Goal: Task Accomplishment & Management: Manage account settings

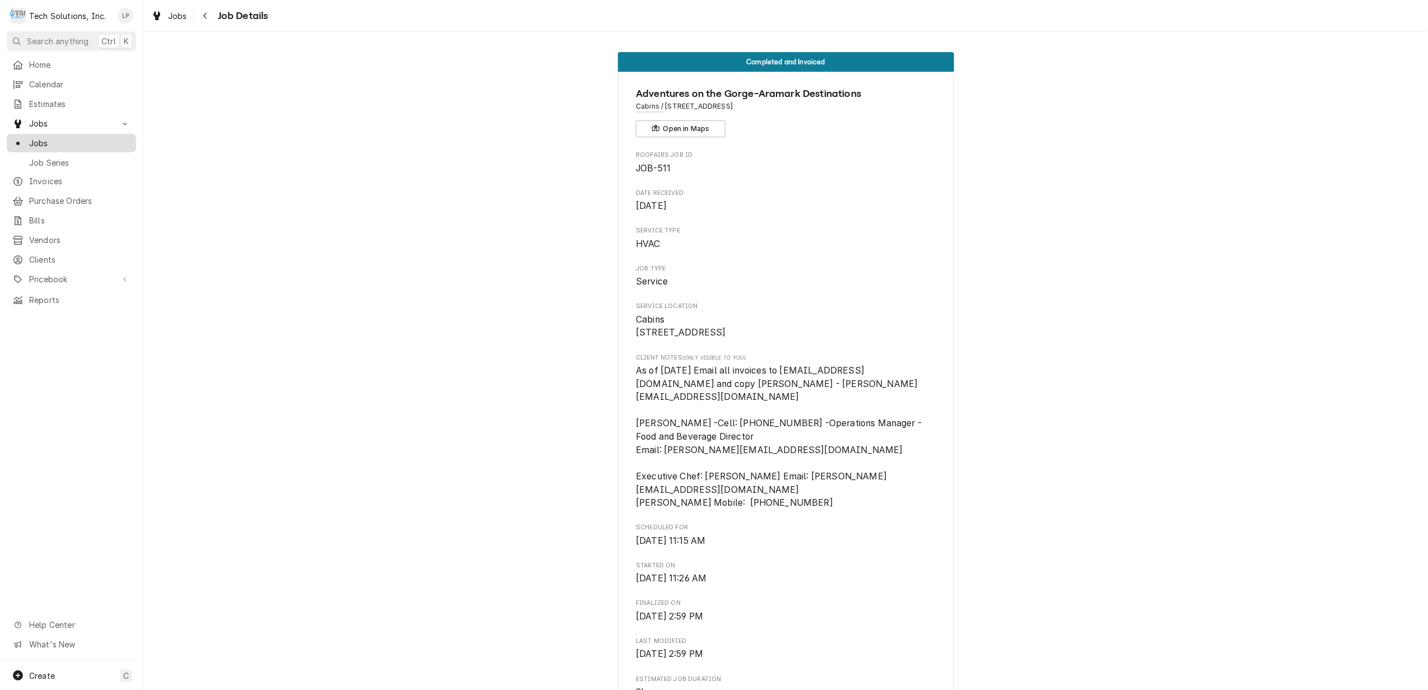
click at [41, 140] on span "Jobs" at bounding box center [79, 143] width 101 height 12
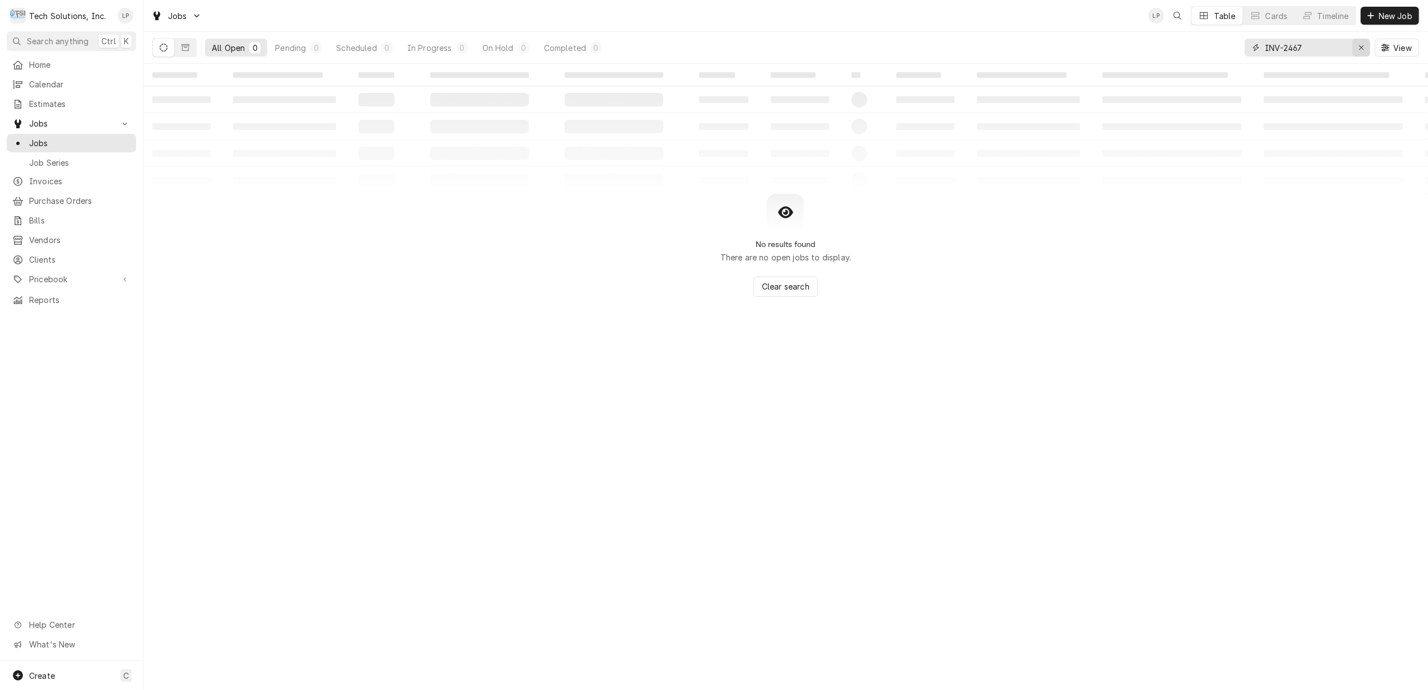
click at [1353, 43] on button "Erase input" at bounding box center [1362, 48] width 18 height 18
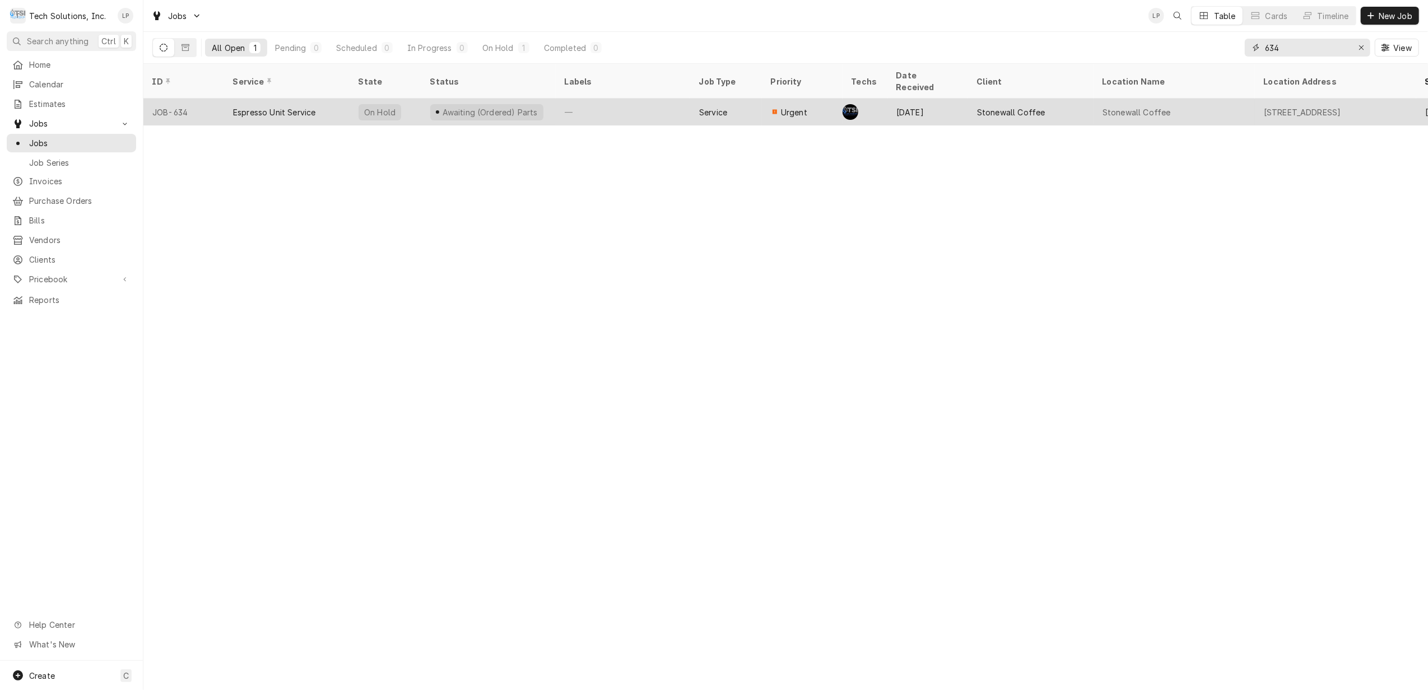
type input "634"
click at [630, 105] on div "—" at bounding box center [623, 112] width 134 height 27
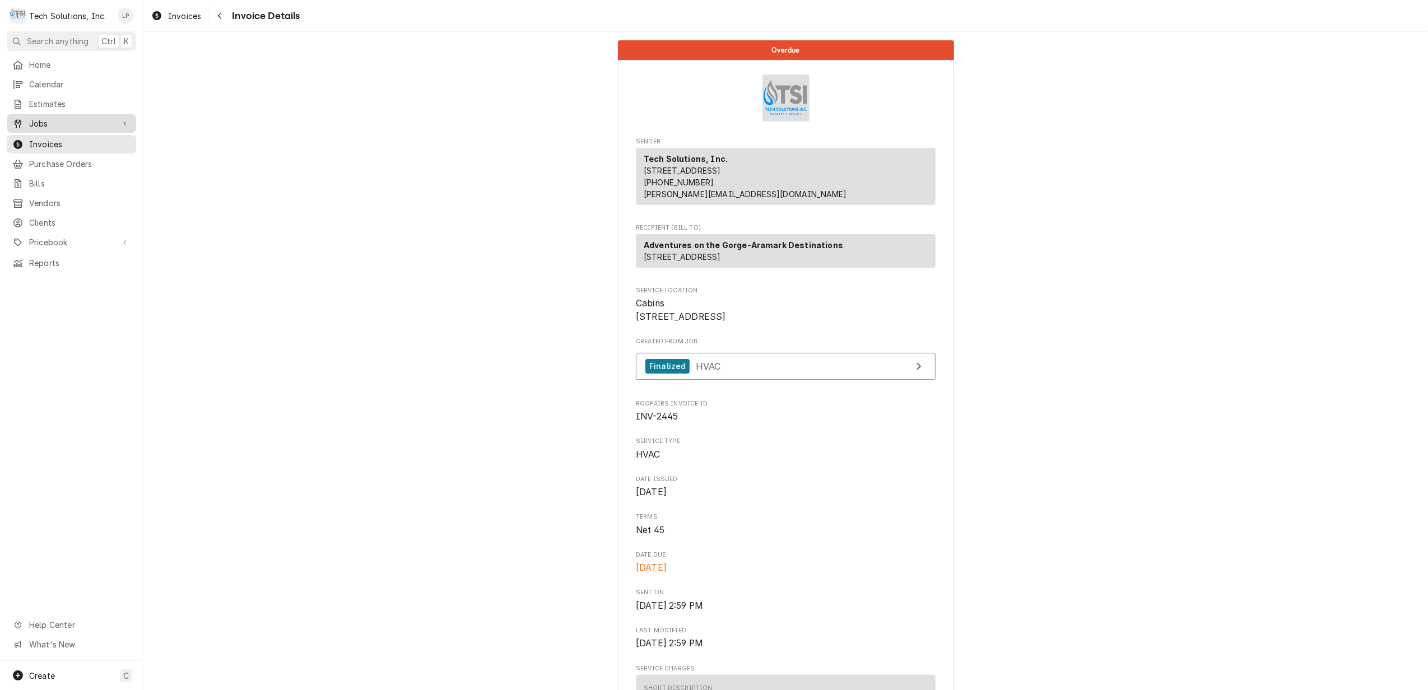
click at [39, 118] on span "Jobs" at bounding box center [71, 124] width 85 height 12
click at [39, 137] on span "Jobs" at bounding box center [79, 143] width 101 height 12
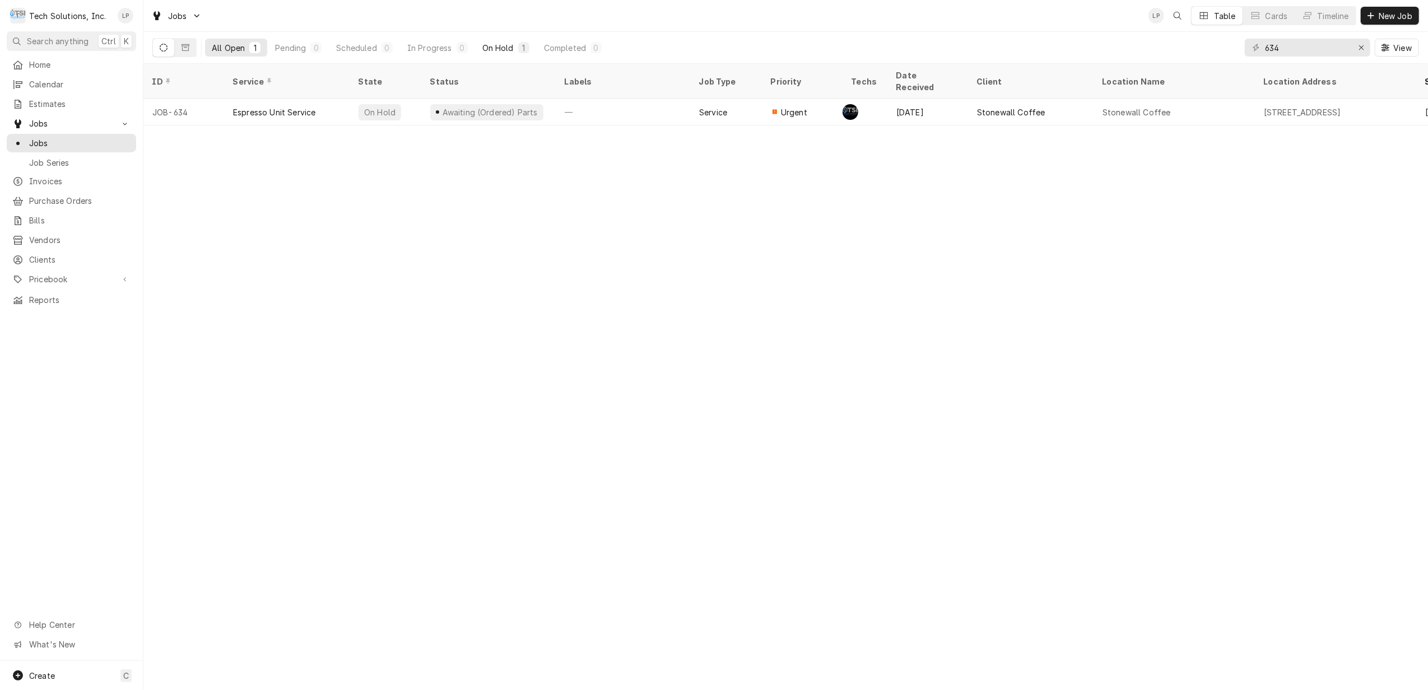
click at [498, 45] on div "On Hold" at bounding box center [497, 48] width 31 height 12
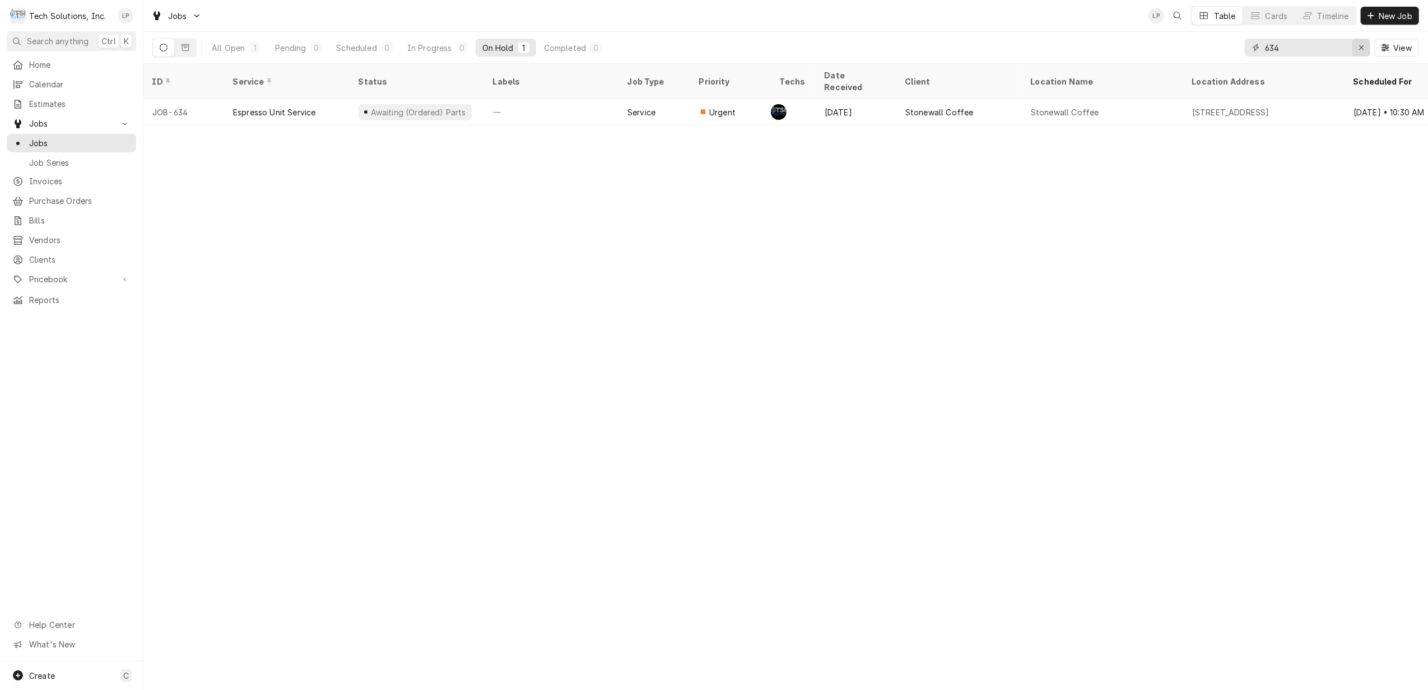
click at [1359, 46] on icon "Erase input" at bounding box center [1362, 48] width 6 height 8
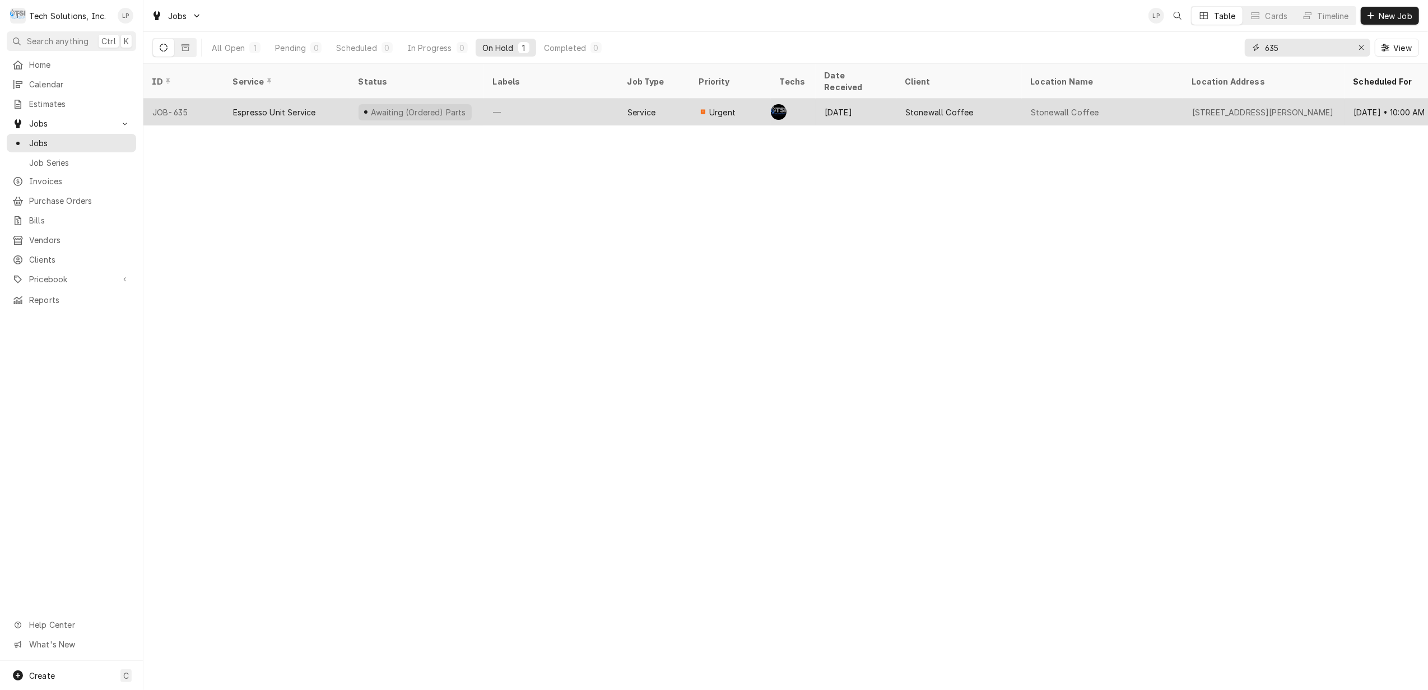
type input "635"
click at [577, 99] on div "—" at bounding box center [551, 112] width 134 height 27
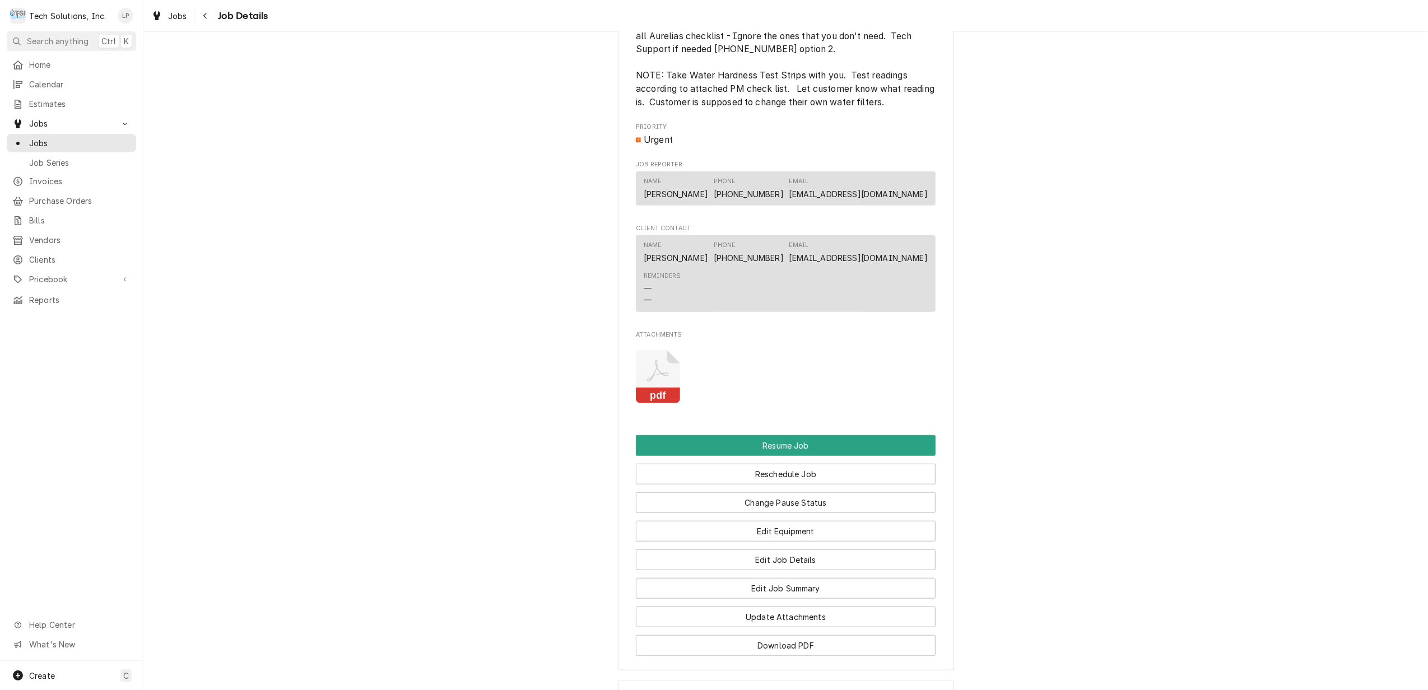
scroll to position [897, 0]
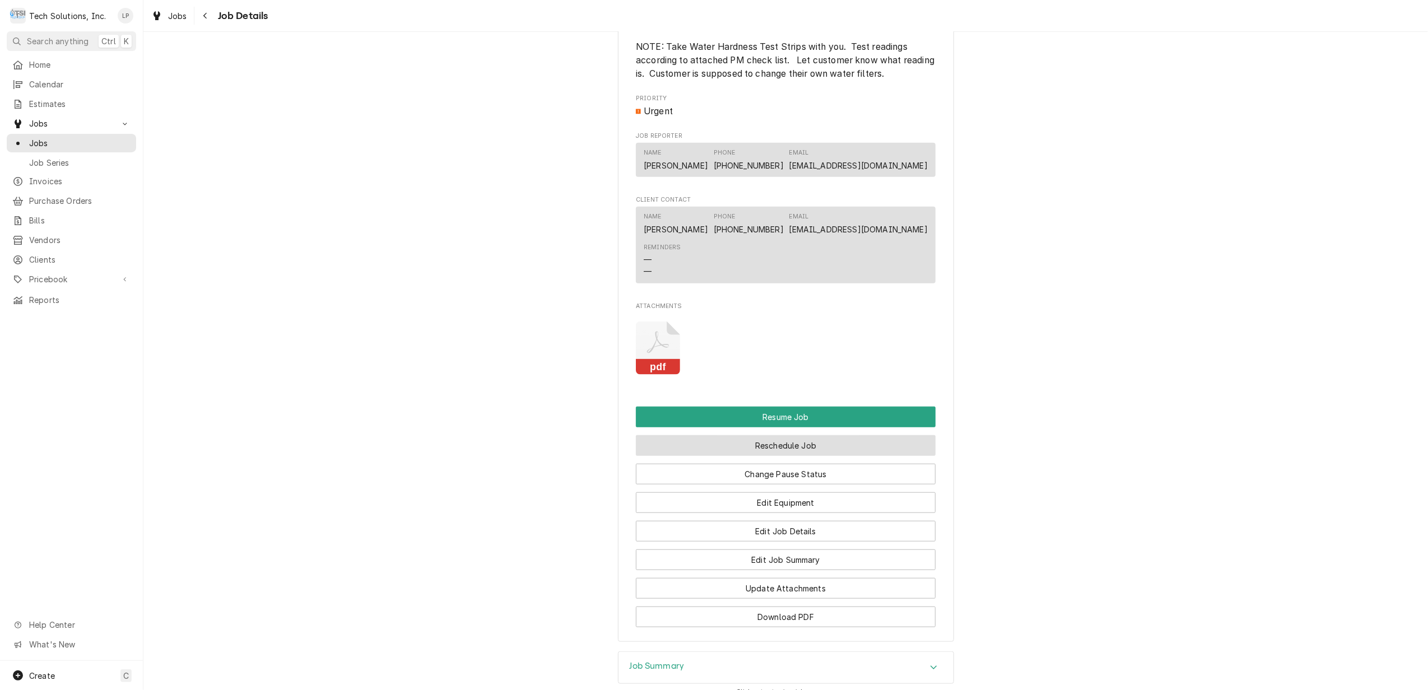
click at [828, 456] on button "Reschedule Job" at bounding box center [786, 445] width 300 height 21
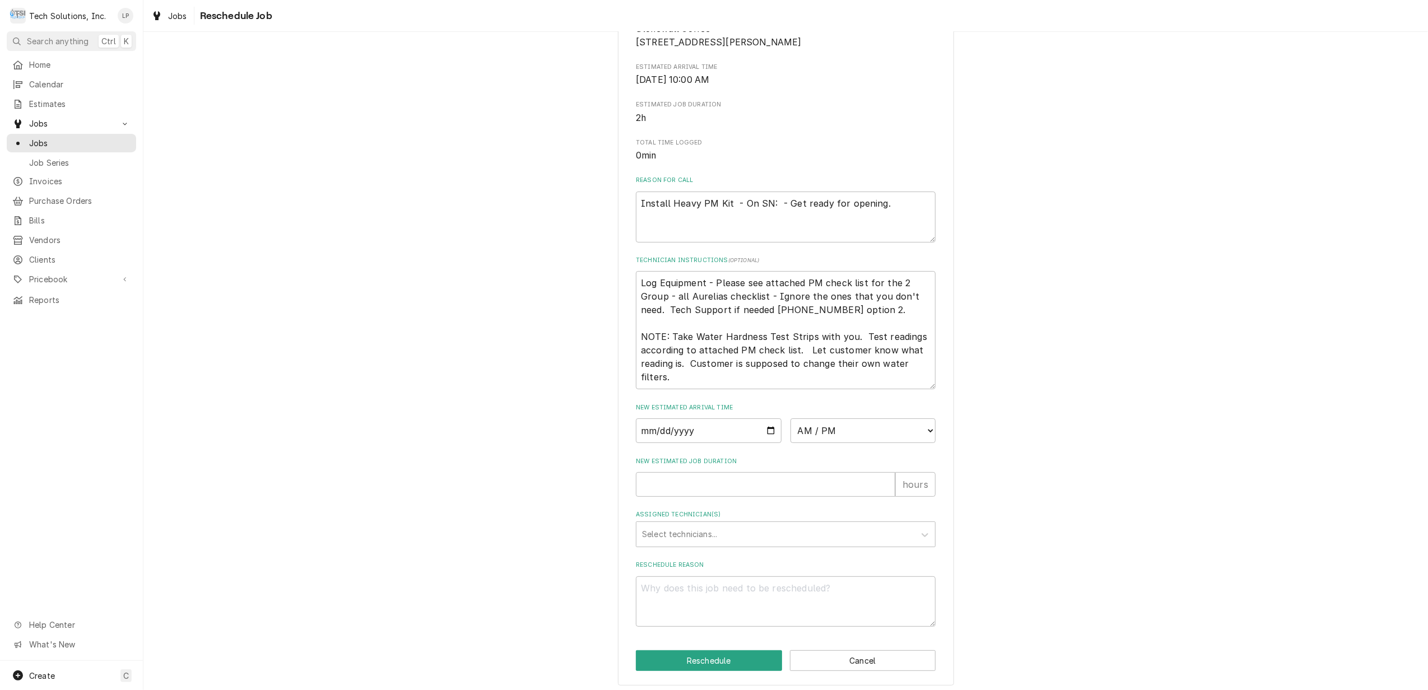
scroll to position [217, 0]
click at [765, 425] on input "Date" at bounding box center [709, 426] width 146 height 25
type textarea "x"
type input "[DATE]"
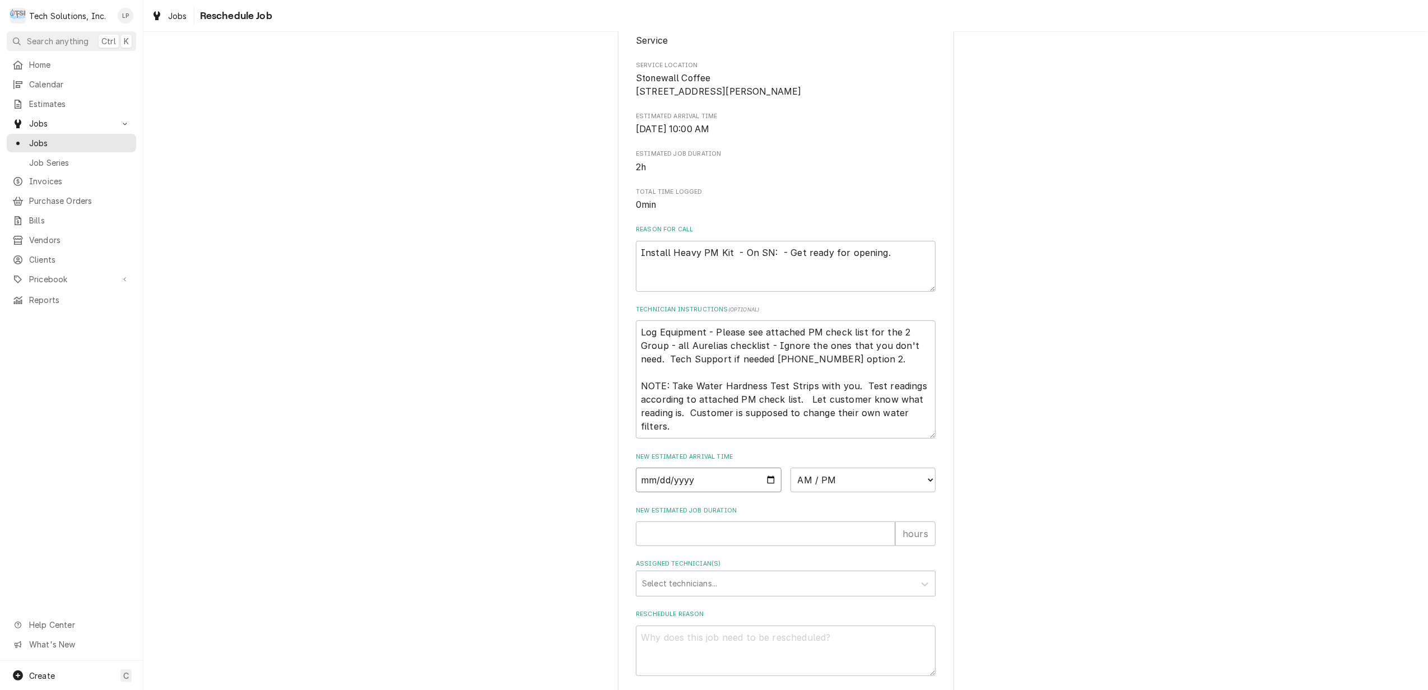
scroll to position [149, 0]
click at [924, 489] on select "AM / PM 6:00 AM 6:15 AM 6:30 AM 6:45 AM 7:00 AM 7:15 AM 7:30 AM 7:45 AM 8:00 AM…" at bounding box center [864, 479] width 146 height 25
select select "10:30:00"
click at [791, 480] on select "AM / PM 6:00 AM 6:15 AM 6:30 AM 6:45 AM 7:00 AM 7:15 AM 7:30 AM 7:45 AM 8:00 AM…" at bounding box center [864, 479] width 146 height 25
drag, startPoint x: 1029, startPoint y: 396, endPoint x: 1032, endPoint y: 405, distance: 9.4
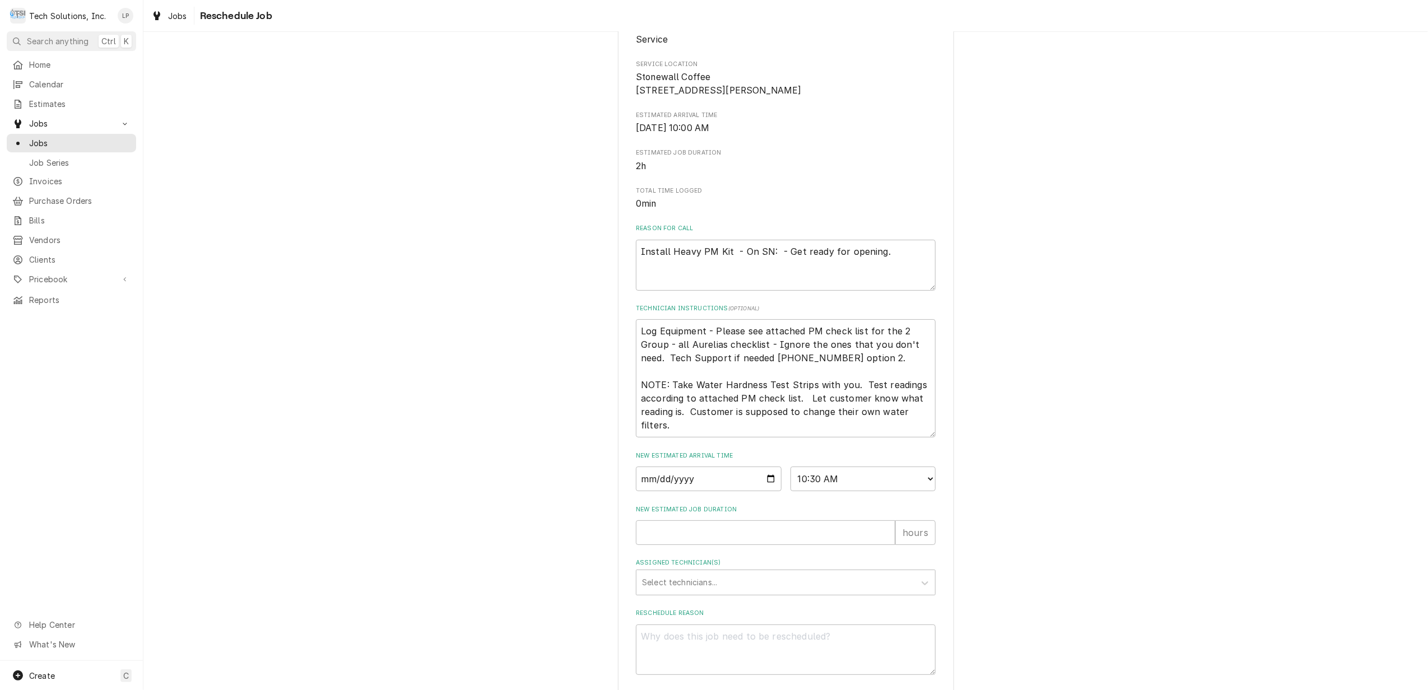
click at [1032, 404] on div "Please provide some additional details to reschedule this job. Roopairs Job ID …" at bounding box center [785, 319] width 1285 height 849
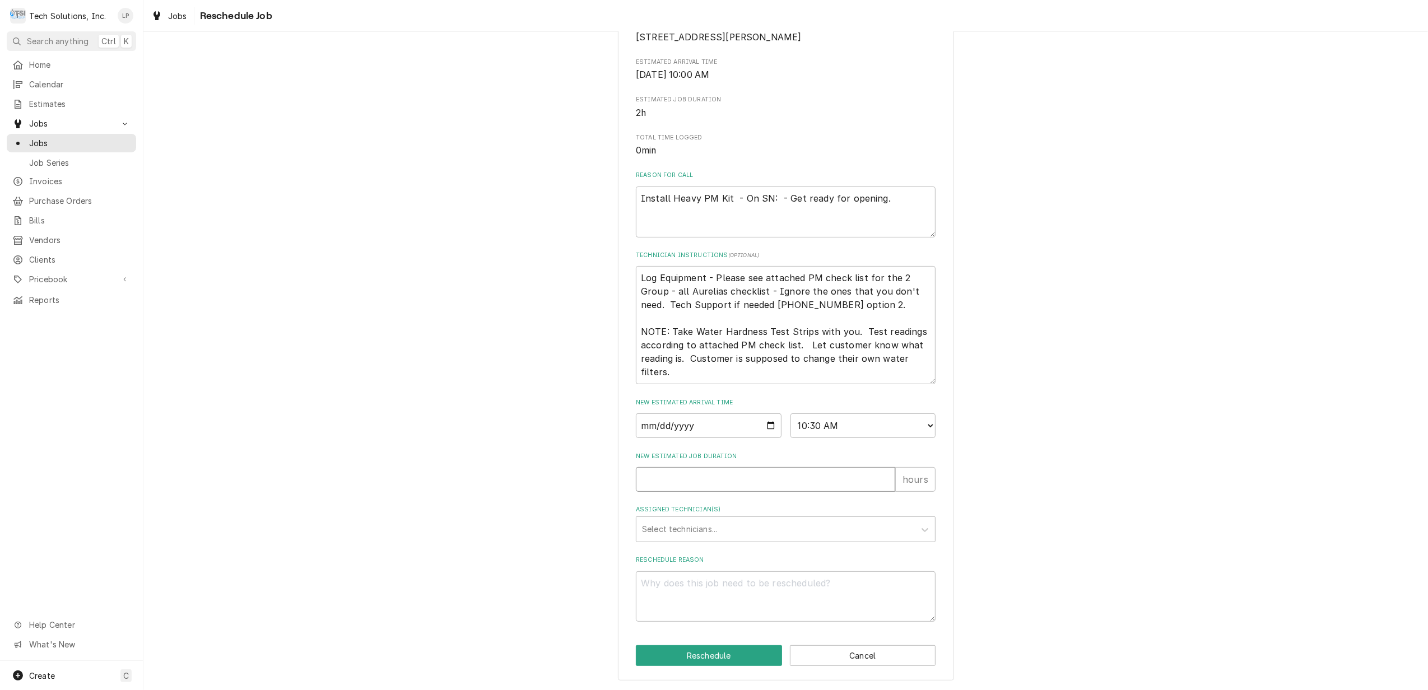
type textarea "x"
type input "1"
click at [881, 476] on input "1" at bounding box center [765, 479] width 259 height 25
type textarea "x"
type input "2"
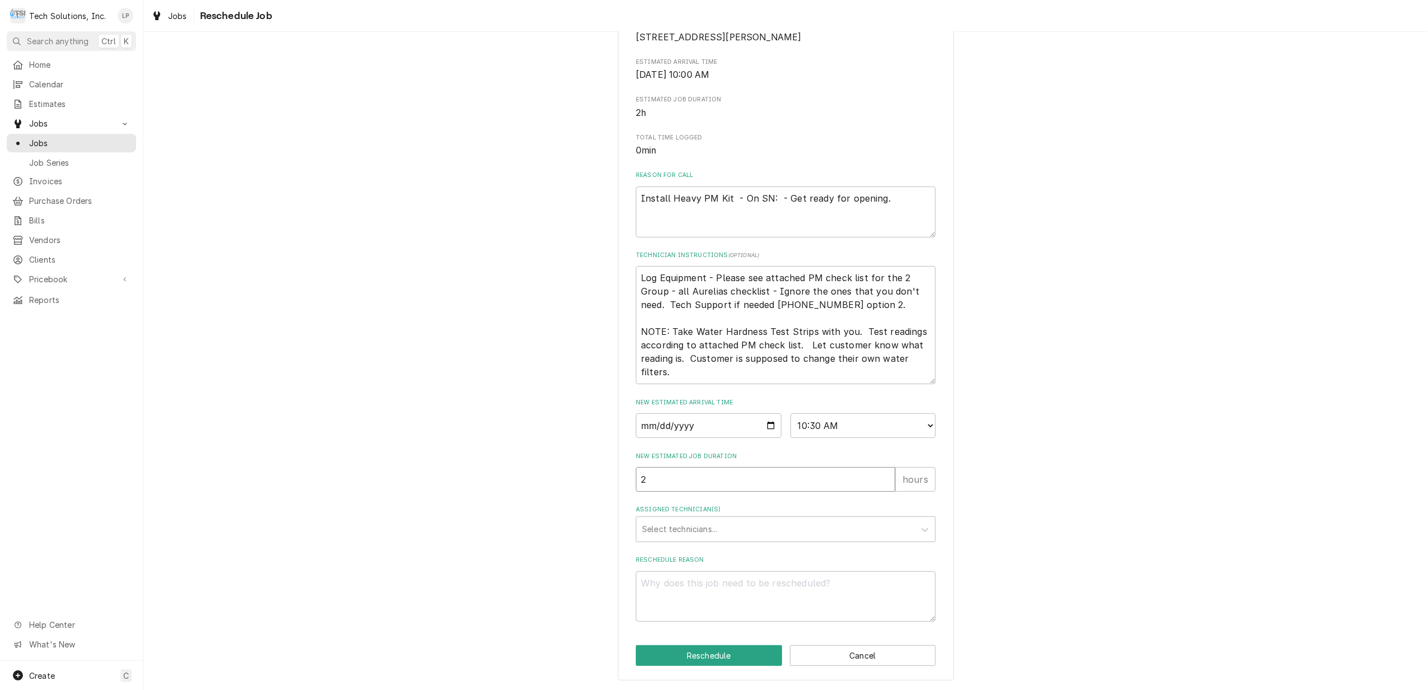
click at [881, 476] on input "2" at bounding box center [765, 479] width 259 height 25
click at [893, 500] on div "Please provide some additional details to reschedule this job. Roopairs Job ID …" at bounding box center [786, 244] width 300 height 756
click at [922, 530] on icon "Assigned Technician(s)" at bounding box center [925, 530] width 7 height 4
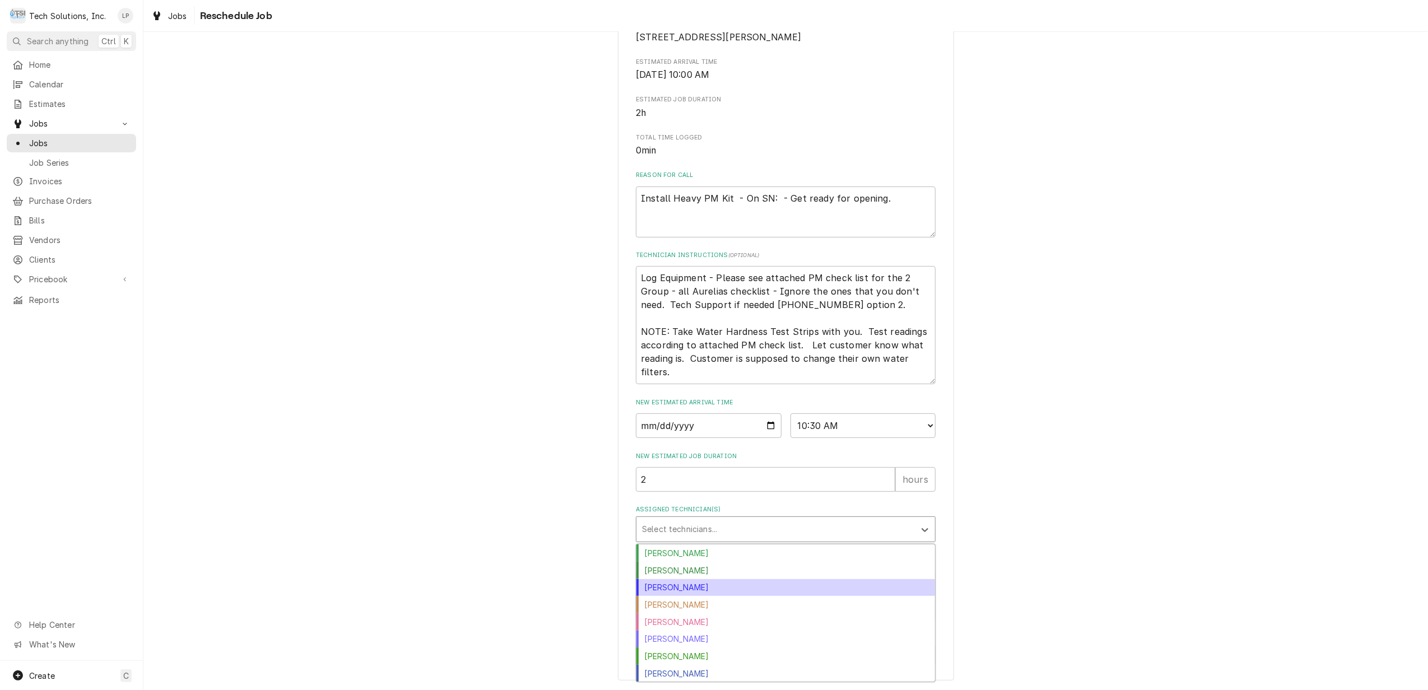
click at [819, 586] on div "Coleton Wallace" at bounding box center [786, 587] width 299 height 17
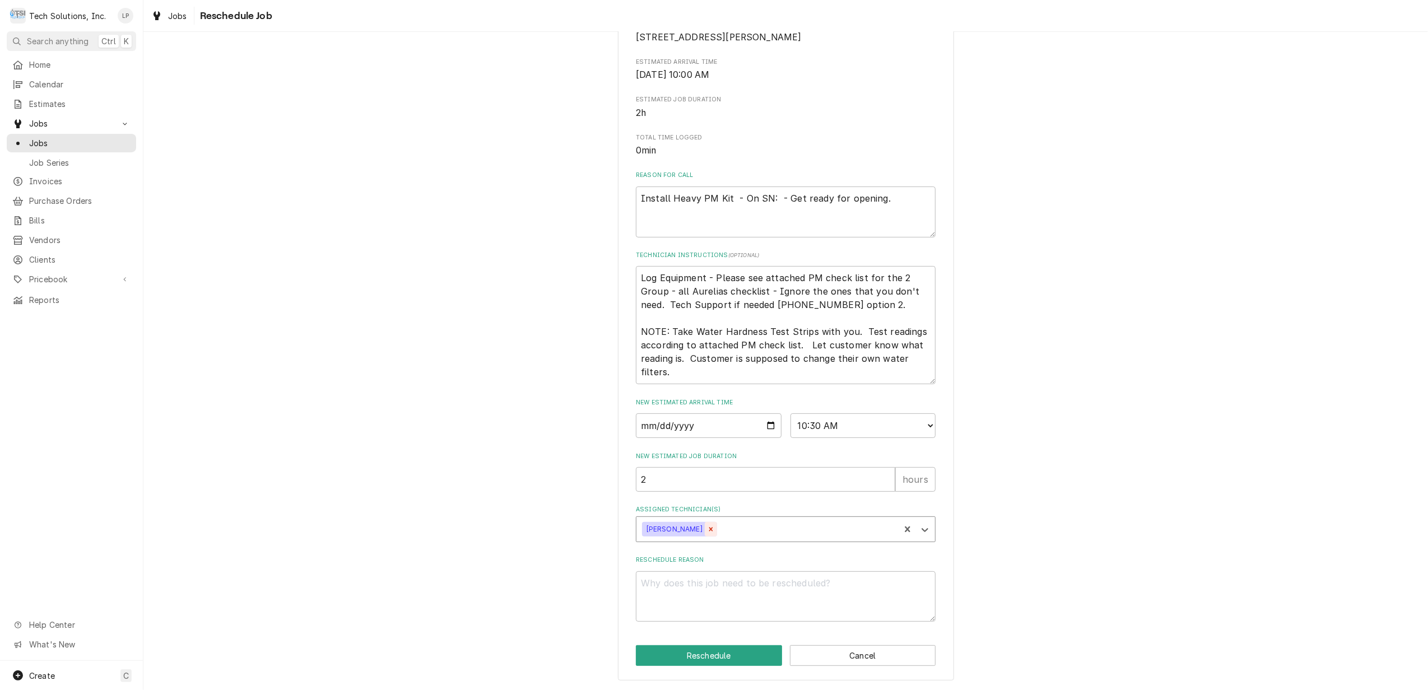
click at [709, 529] on icon "Remove Coleton Wallace" at bounding box center [711, 529] width 4 height 4
type textarea "x"
type input "aus"
click at [699, 550] on div "Austin Fox" at bounding box center [786, 553] width 299 height 17
type textarea "x"
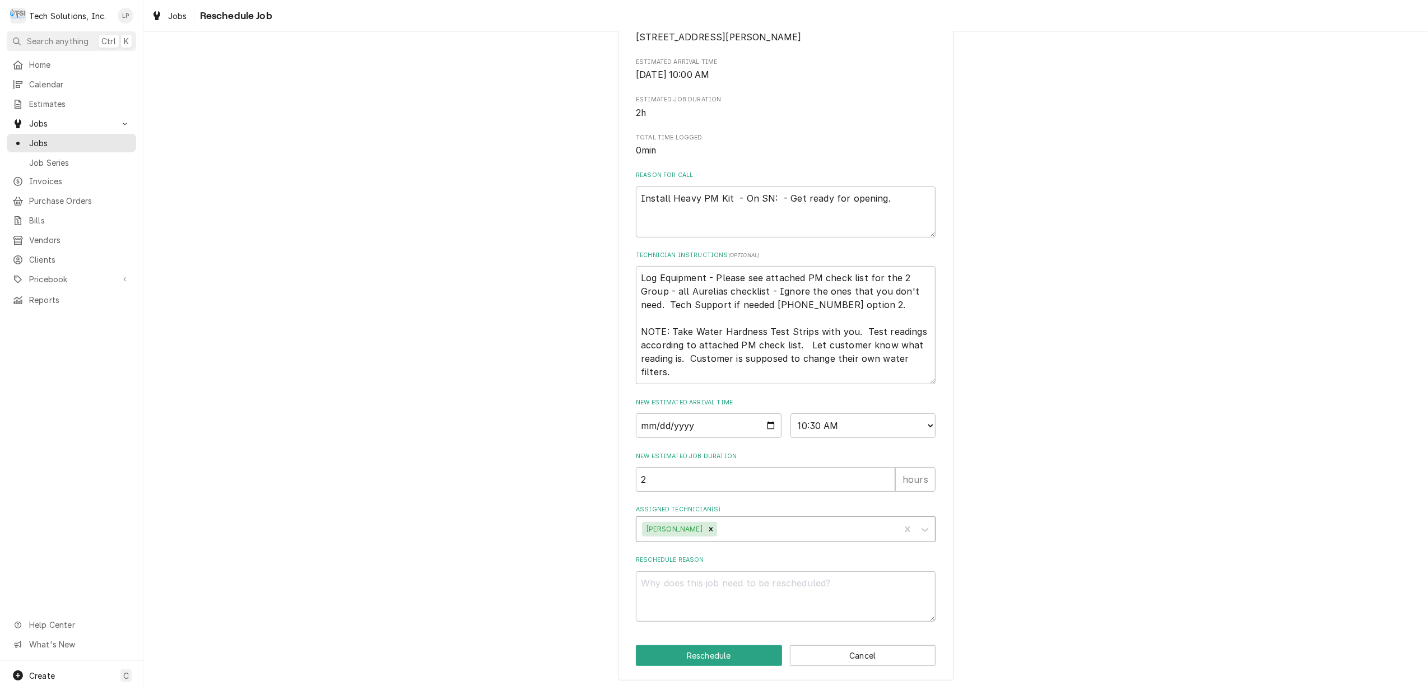
click at [1074, 572] on div "Please provide some additional details to reschedule this job. Roopairs Job ID …" at bounding box center [785, 265] width 1285 height 849
click at [700, 657] on button "Reschedule" at bounding box center [709, 656] width 146 height 21
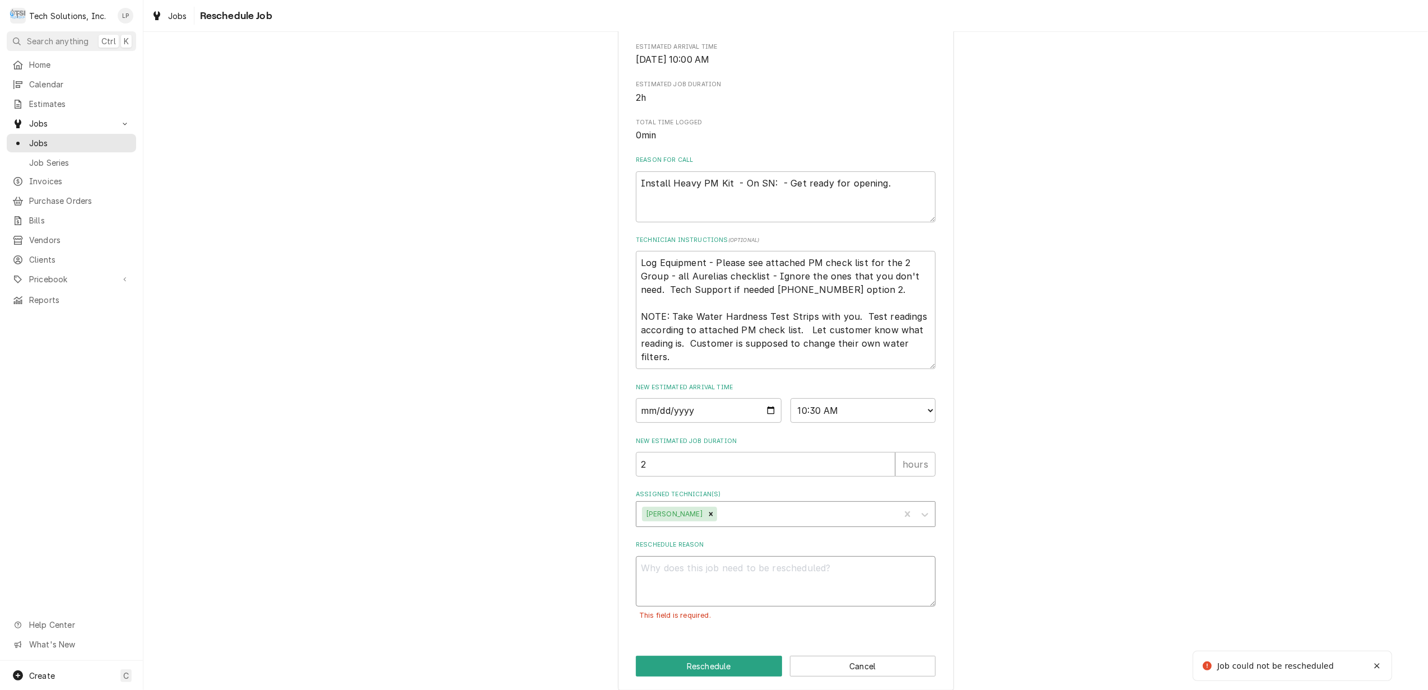
click at [709, 595] on textarea "Reschedule Reason" at bounding box center [786, 581] width 300 height 51
type textarea "x"
type textarea "C"
type textarea "x"
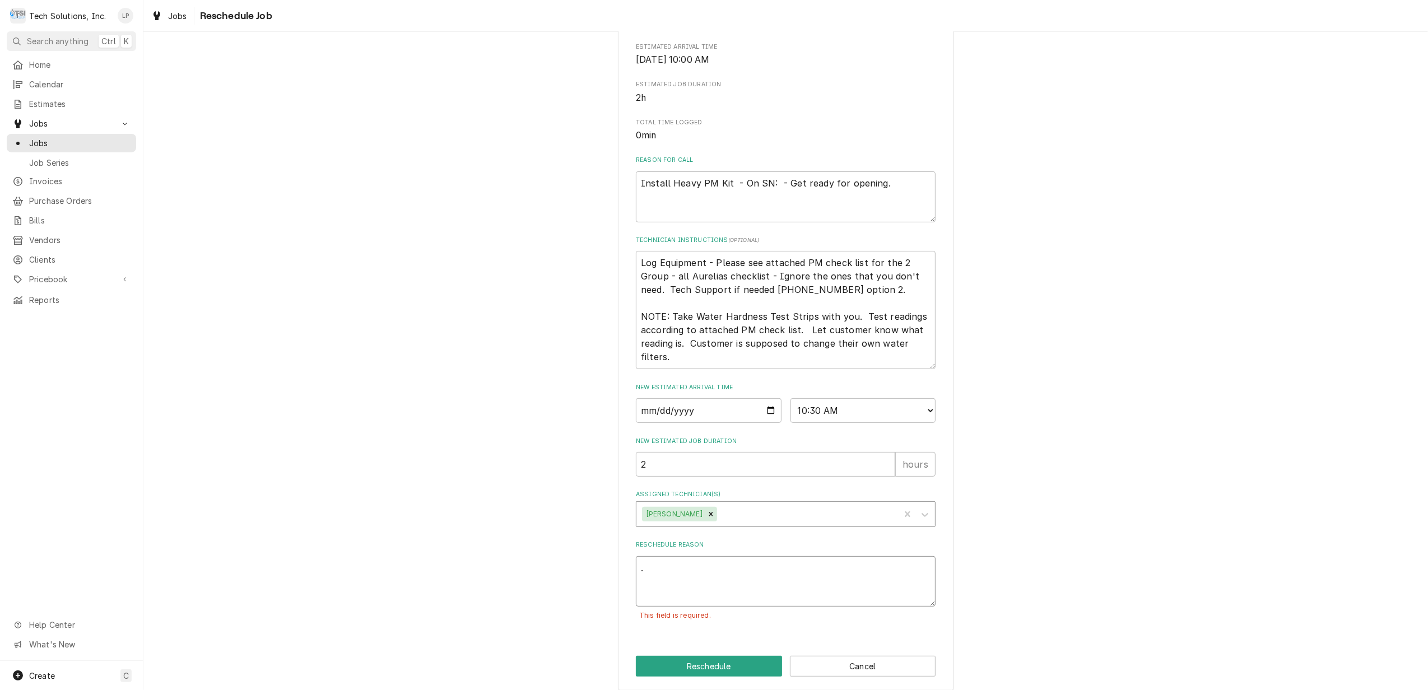
type textarea "."
click at [733, 624] on div "This field is required." at bounding box center [786, 615] width 300 height 17
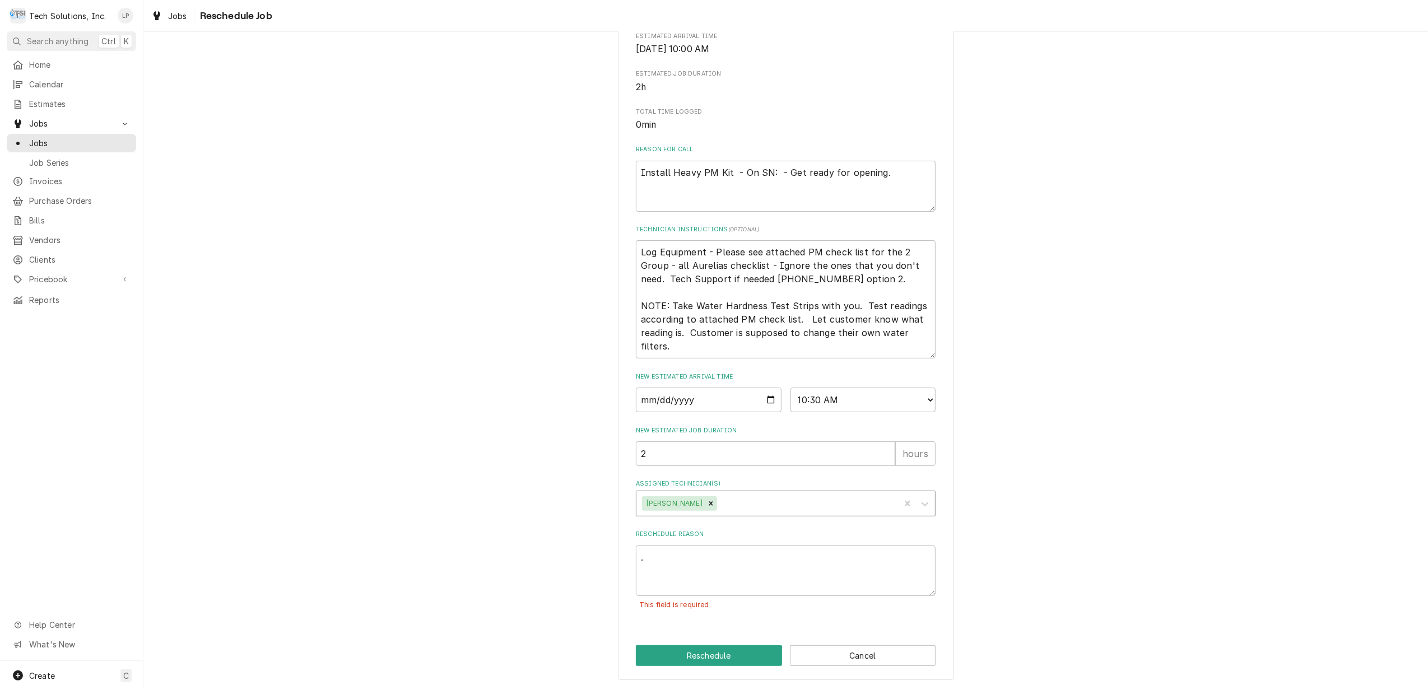
scroll to position [242, 0]
click at [720, 658] on button "Reschedule" at bounding box center [709, 656] width 146 height 21
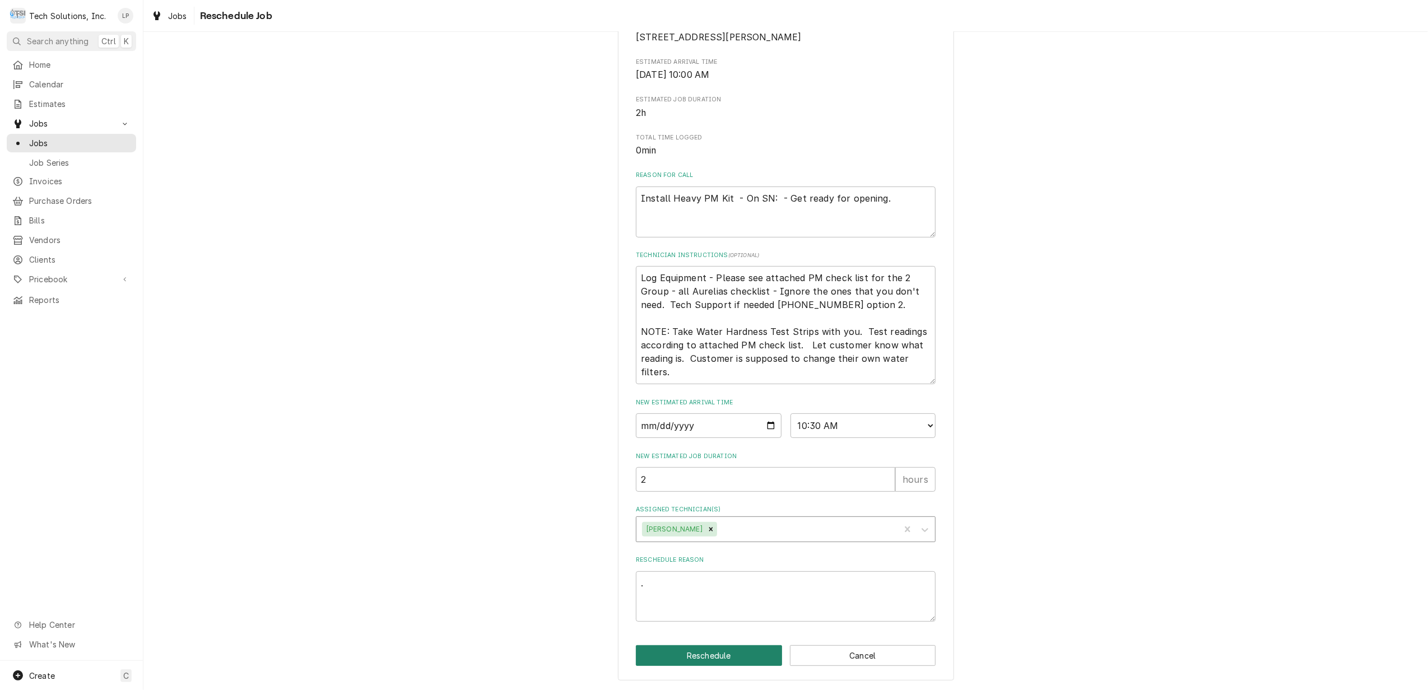
scroll to position [217, 0]
type textarea "x"
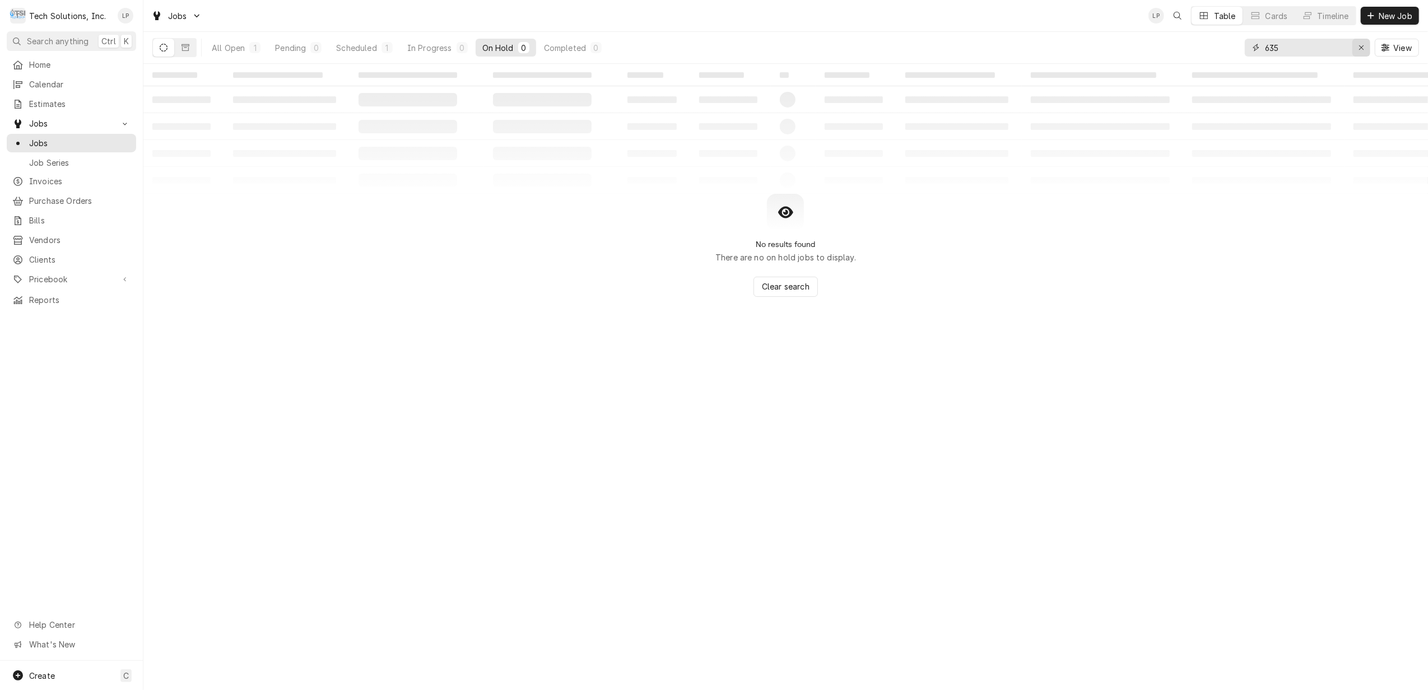
click at [1359, 48] on icon "Erase input" at bounding box center [1362, 48] width 6 height 8
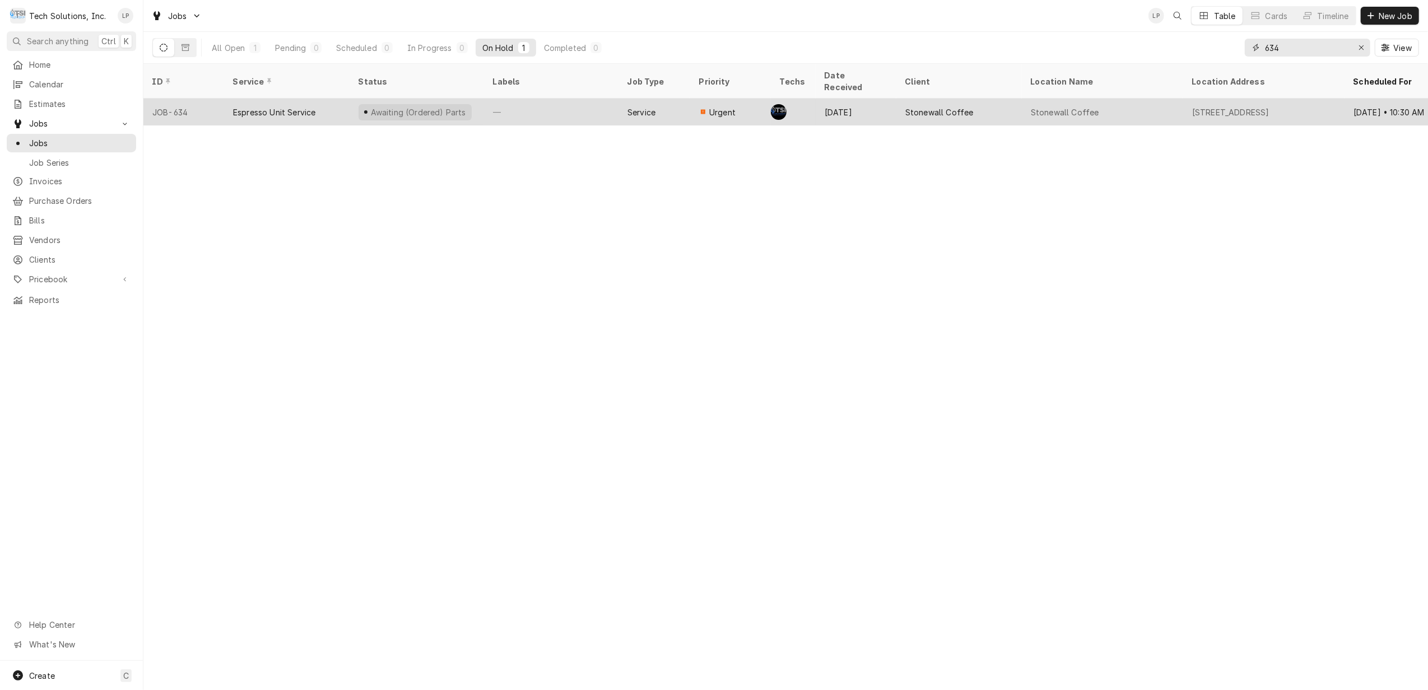
type input "634"
click at [559, 101] on div "—" at bounding box center [551, 112] width 134 height 27
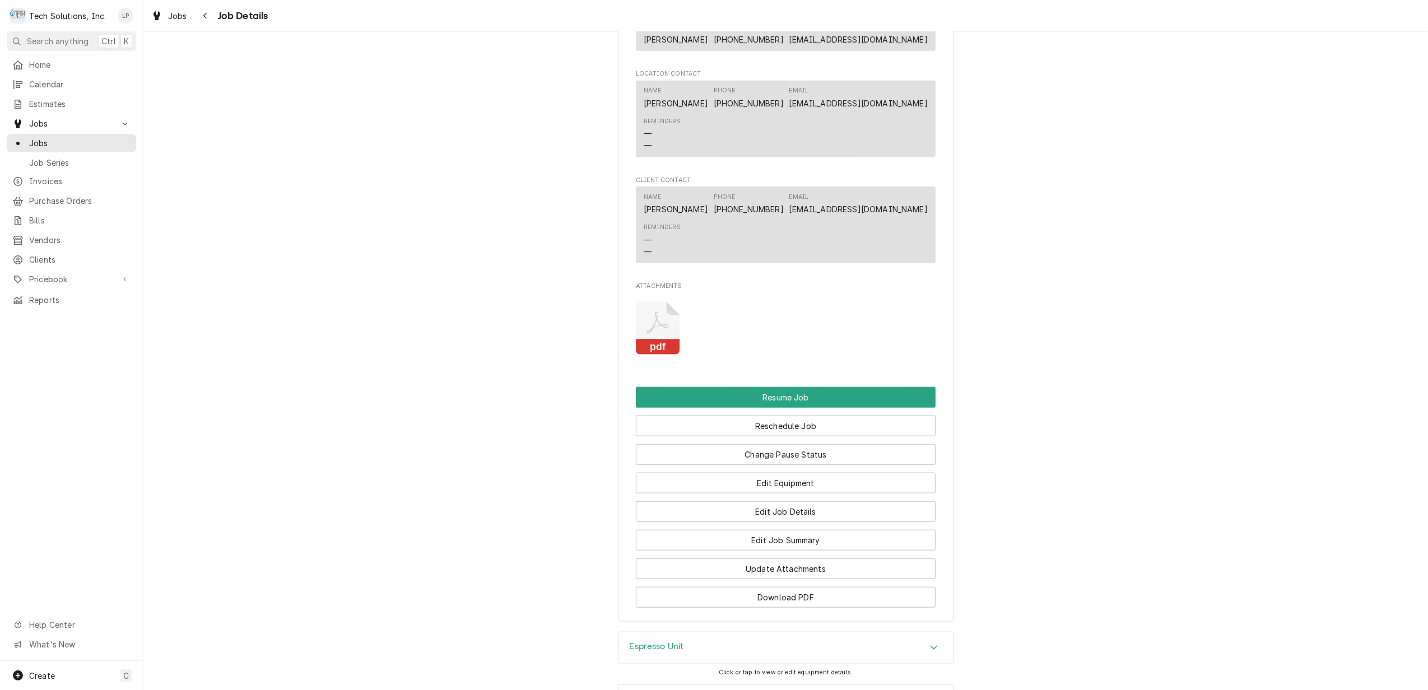
scroll to position [1046, 0]
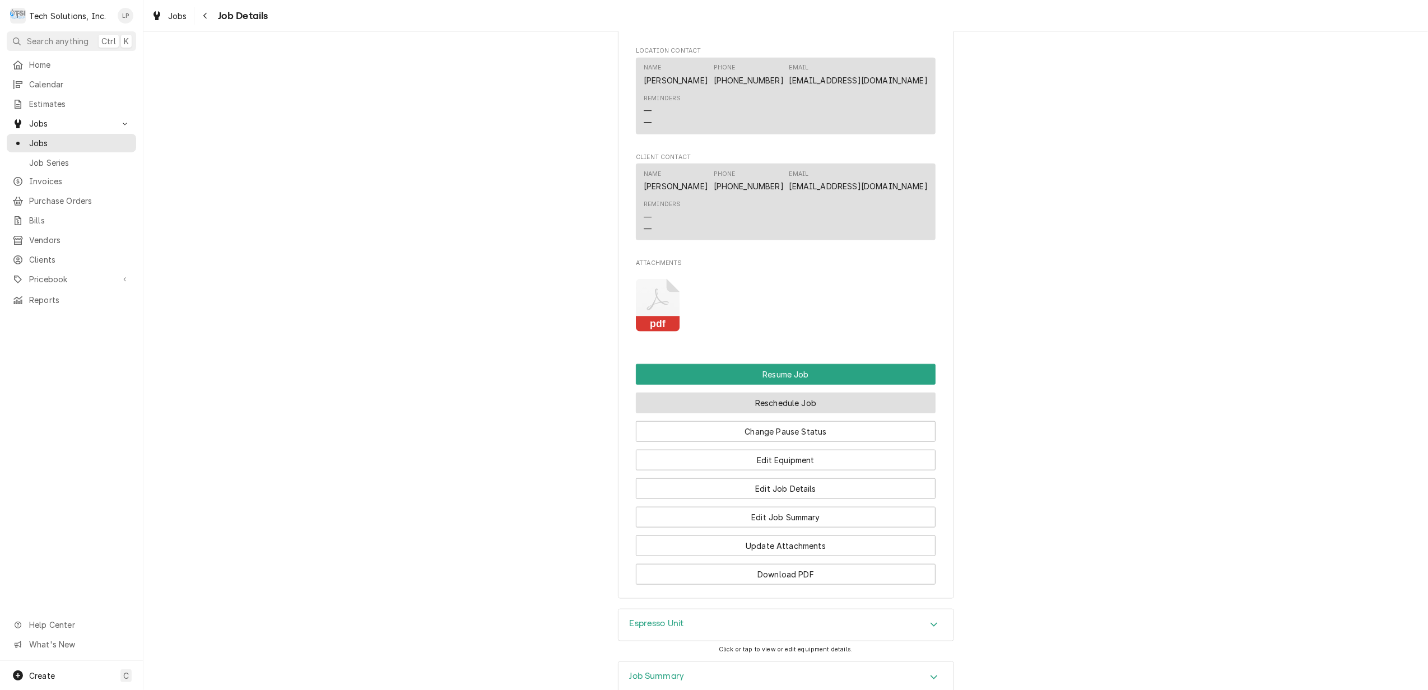
click at [787, 414] on button "Reschedule Job" at bounding box center [786, 403] width 300 height 21
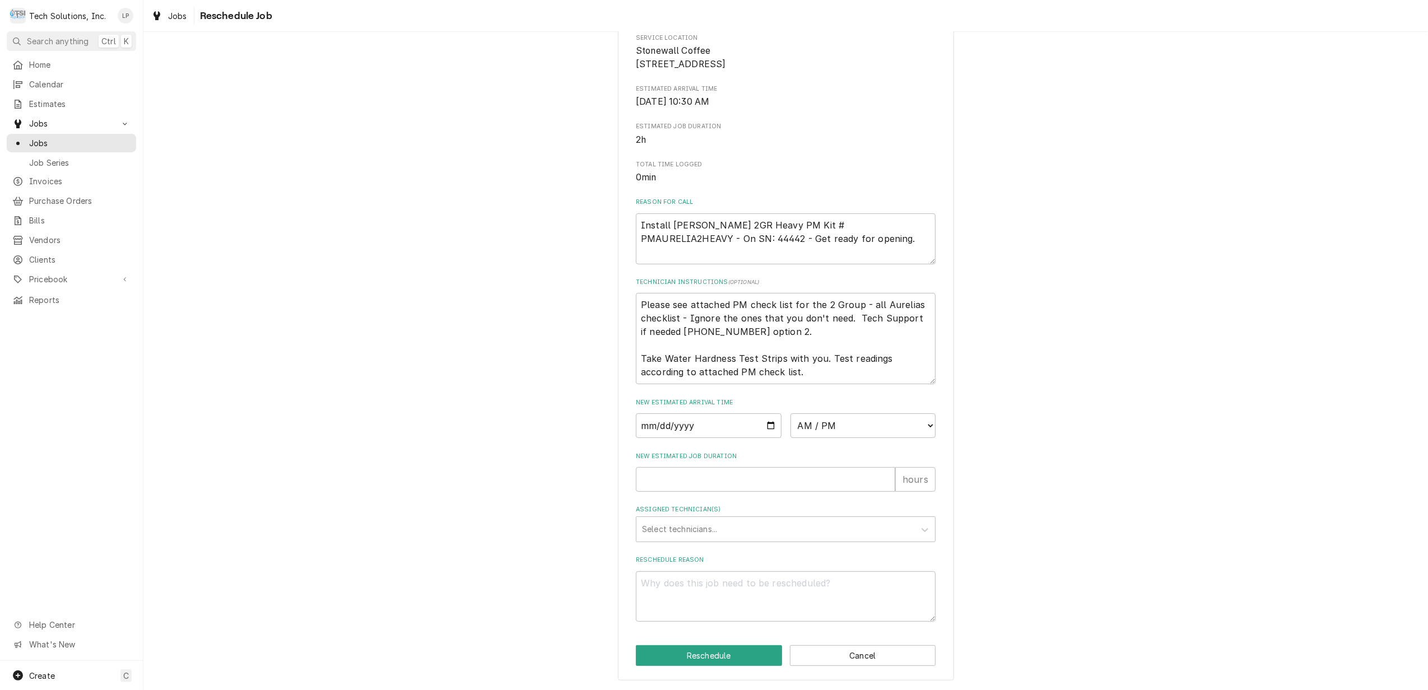
scroll to position [189, 0]
click at [765, 426] on input "Date" at bounding box center [709, 426] width 146 height 25
type input "[DATE]"
type textarea "x"
click at [926, 428] on select "AM / PM 6:00 AM 6:15 AM 6:30 AM 6:45 AM 7:00 AM 7:15 AM 7:30 AM 7:45 AM 8:00 AM…" at bounding box center [864, 426] width 146 height 25
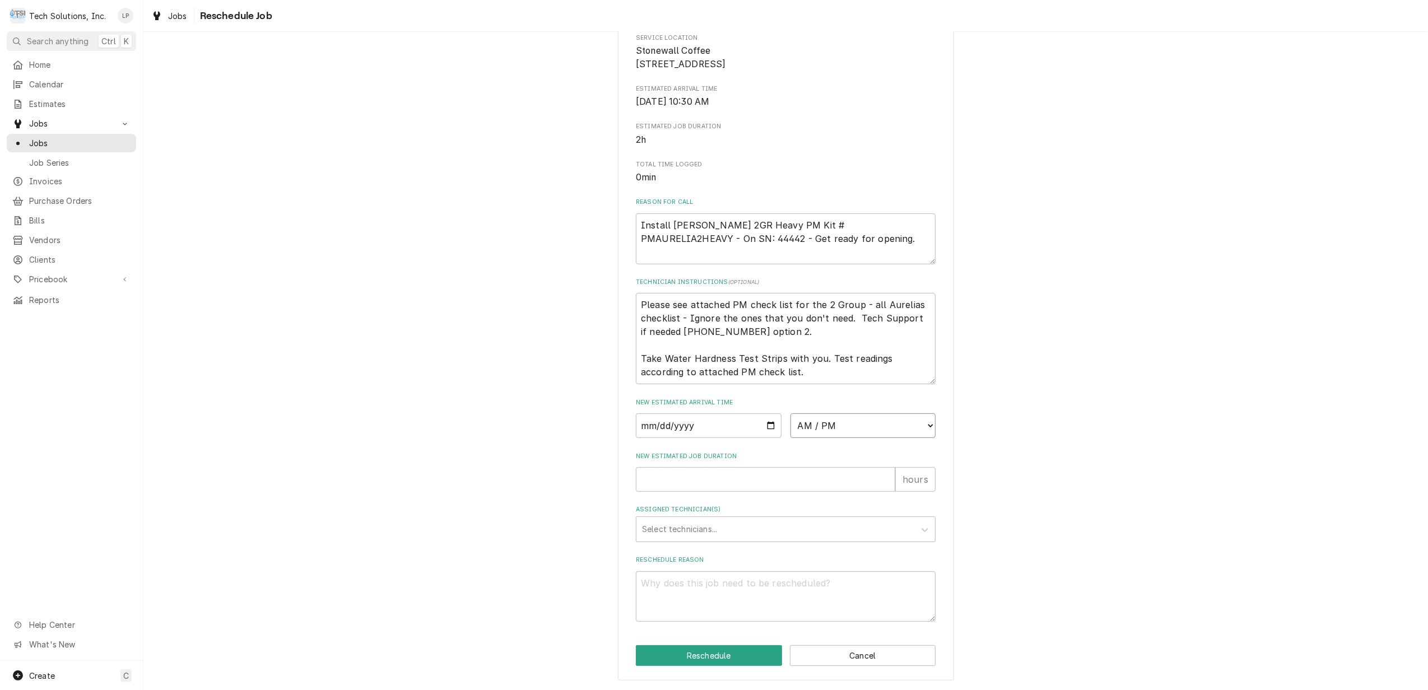
select select "14:00:00"
click at [791, 414] on select "AM / PM 6:00 AM 6:15 AM 6:30 AM 6:45 AM 7:00 AM 7:15 AM 7:30 AM 7:45 AM 8:00 AM…" at bounding box center [864, 426] width 146 height 25
click at [924, 394] on div "Please provide some additional details to reschedule this job. Roopairs Job ID …" at bounding box center [786, 257] width 300 height 730
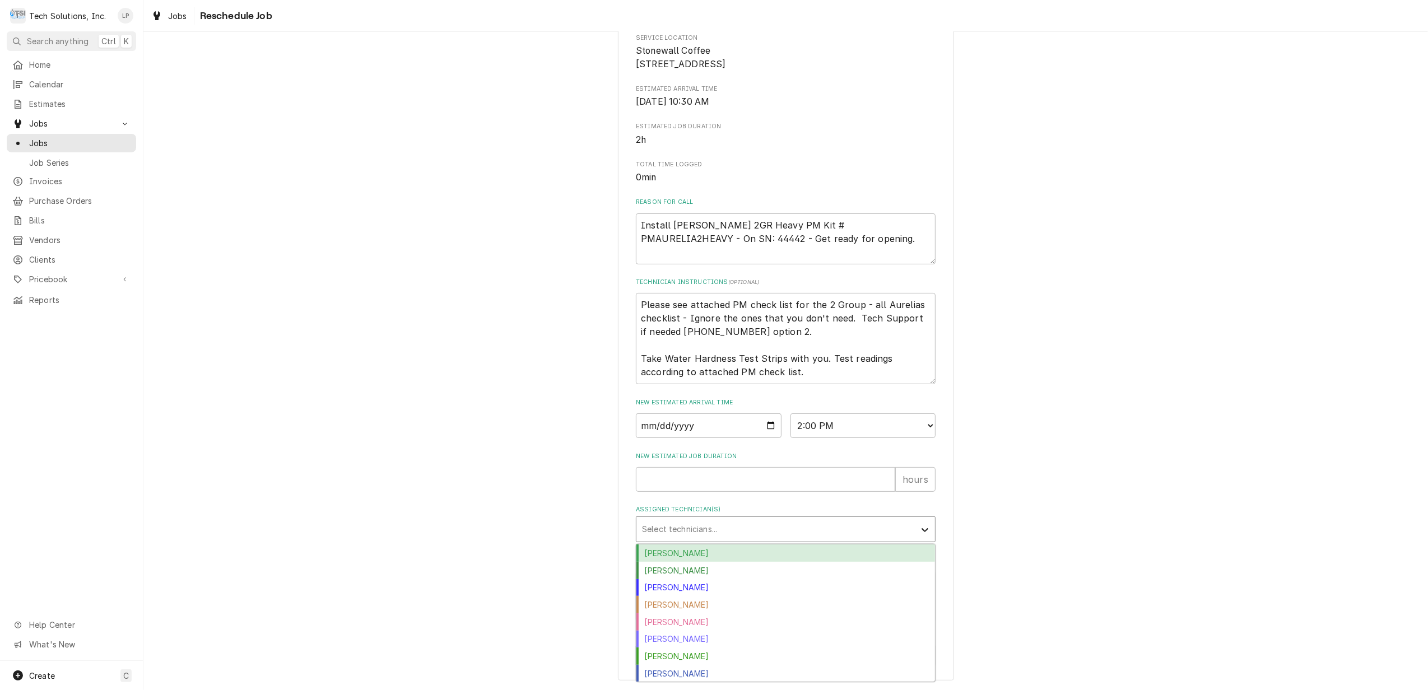
click at [922, 530] on icon "Assigned Technician(s)" at bounding box center [925, 530] width 7 height 4
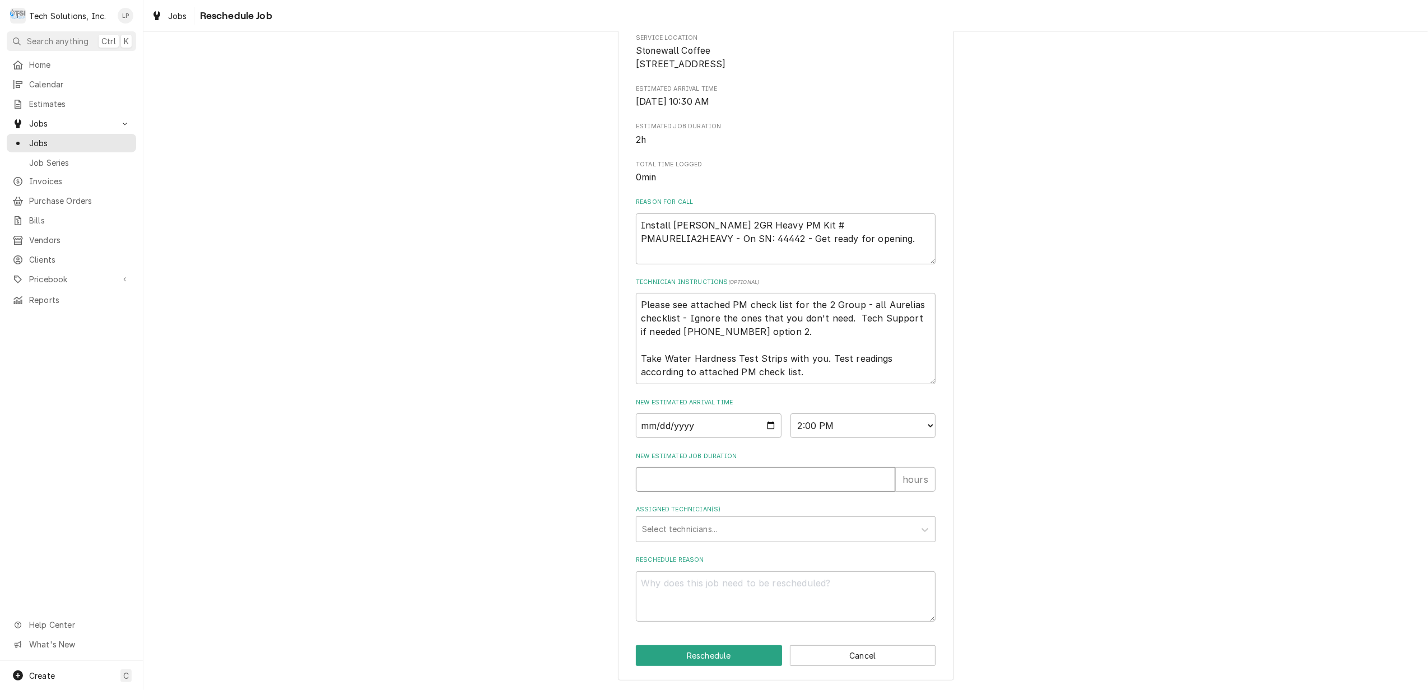
click at [871, 480] on input "New Estimated Job Duration" at bounding box center [765, 479] width 259 height 25
type textarea "x"
type input "2"
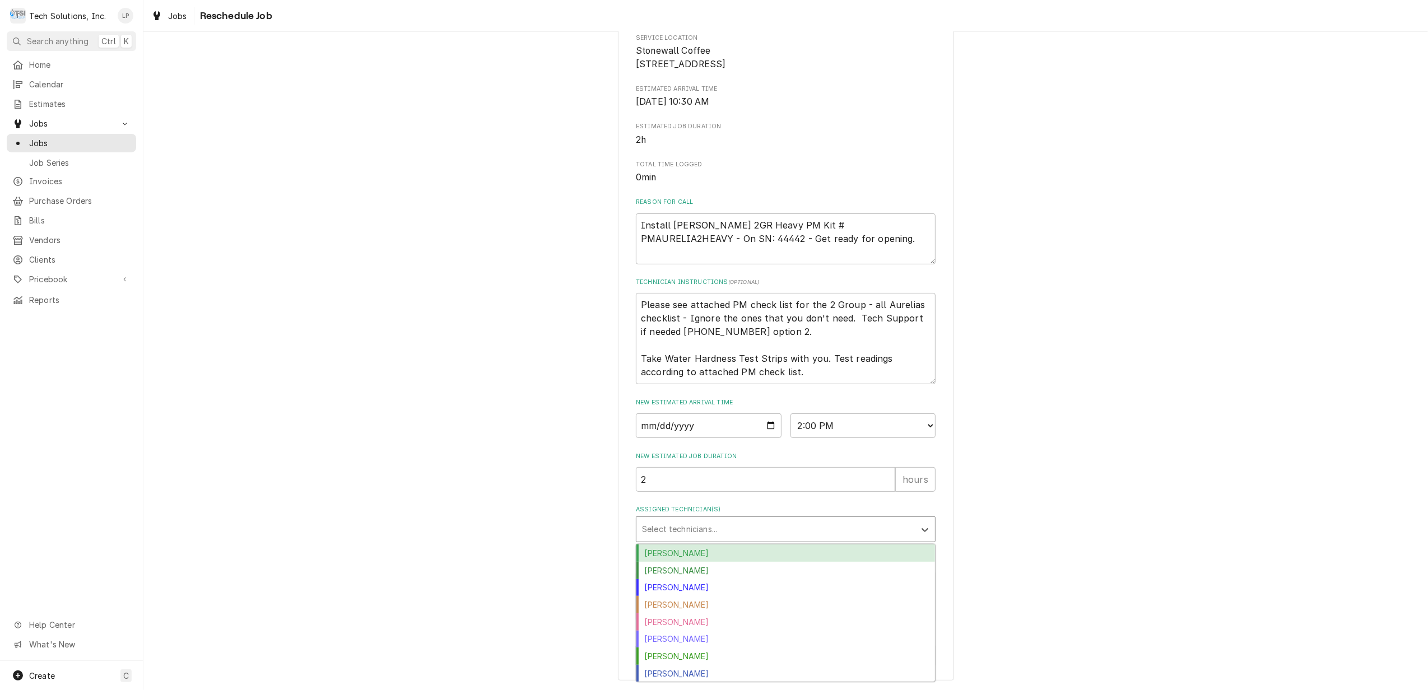
click at [866, 531] on div "Assigned Technician(s)" at bounding box center [775, 529] width 267 height 20
click at [847, 552] on div "Austin Fox" at bounding box center [786, 553] width 299 height 17
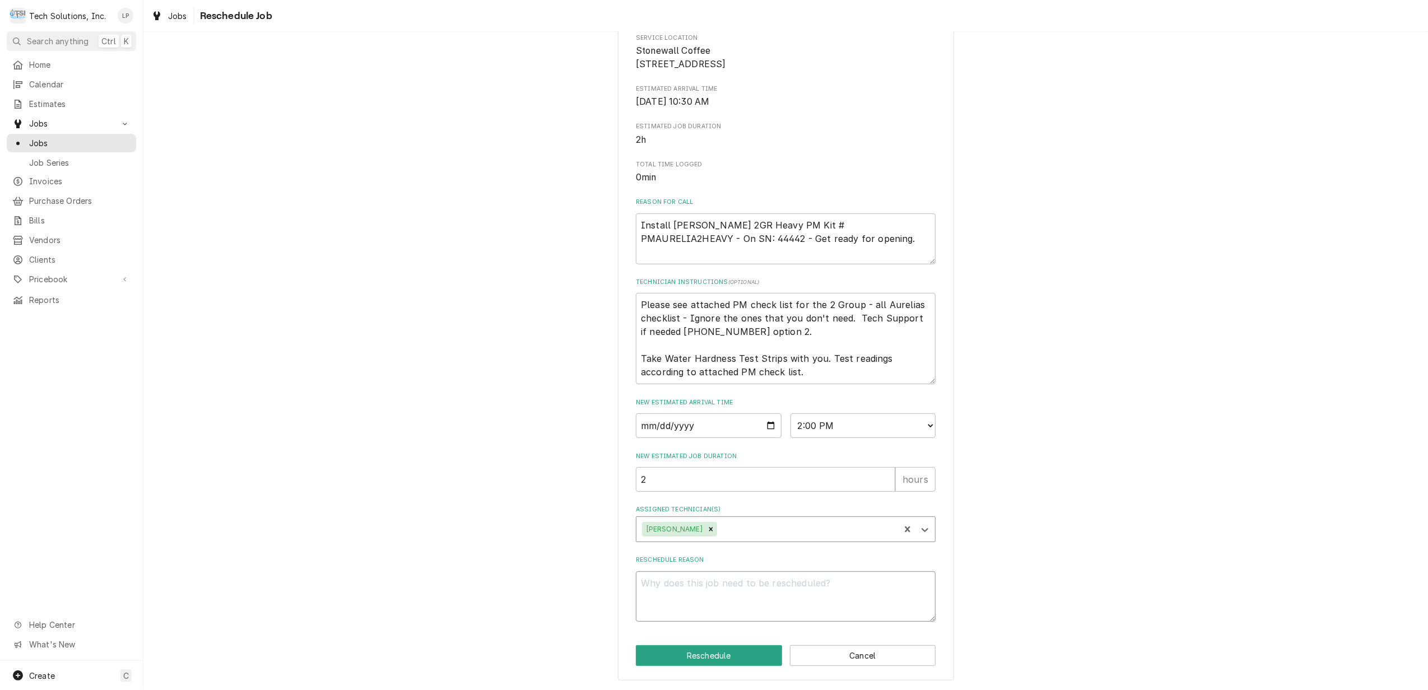
click at [790, 593] on textarea "Reschedule Reason" at bounding box center [786, 597] width 300 height 51
type textarea "x"
type textarea "k"
type textarea "x"
type textarea "kC"
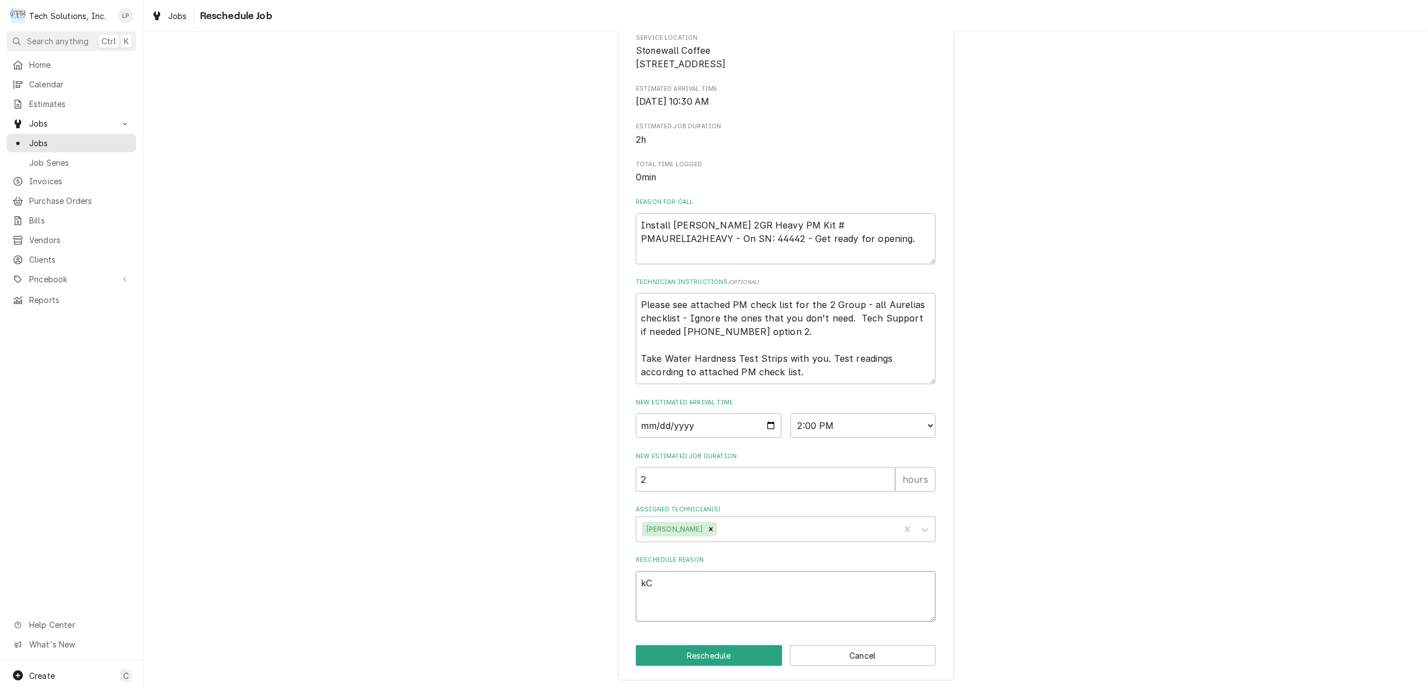
type textarea "x"
type textarea "k"
type textarea "x"
type textarea "C"
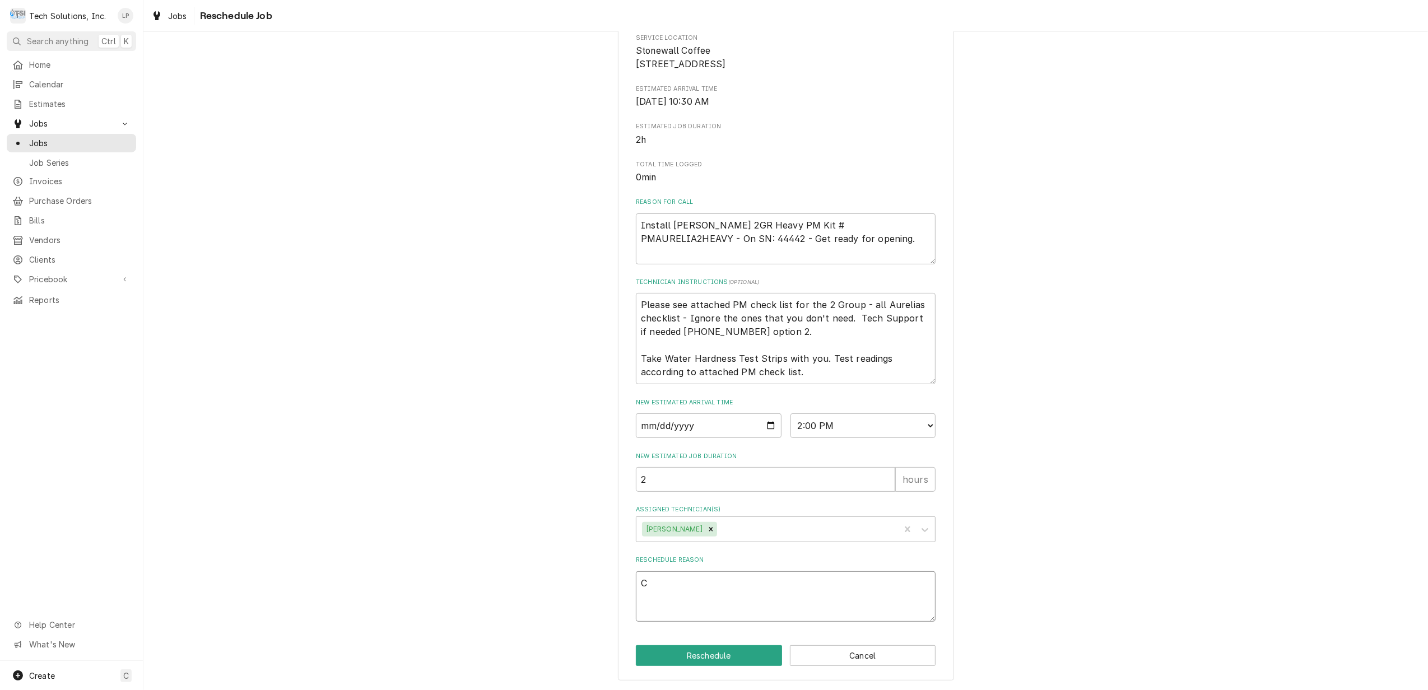
type textarea "x"
type textarea "Cu"
type textarea "x"
type textarea "Cus"
type textarea "x"
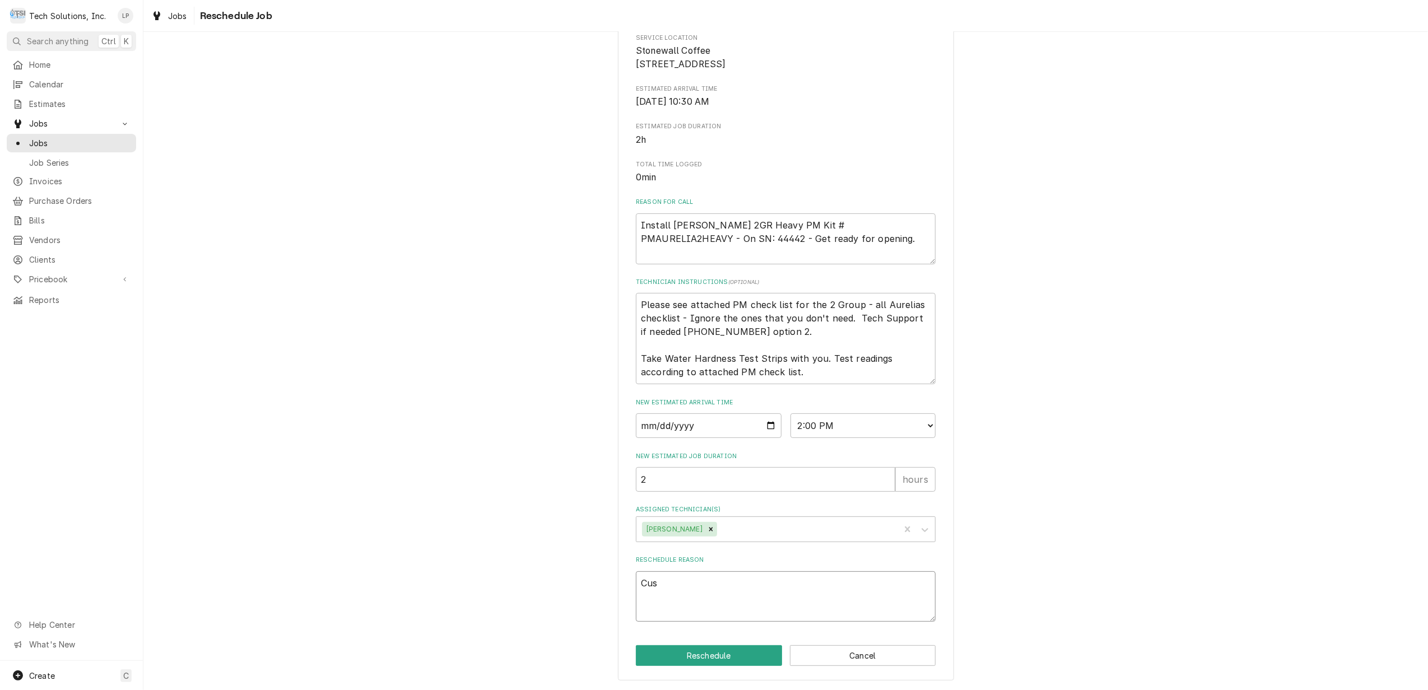
type textarea "Cust"
type textarea "x"
type textarea "Custo"
type textarea "x"
type textarea "Custom"
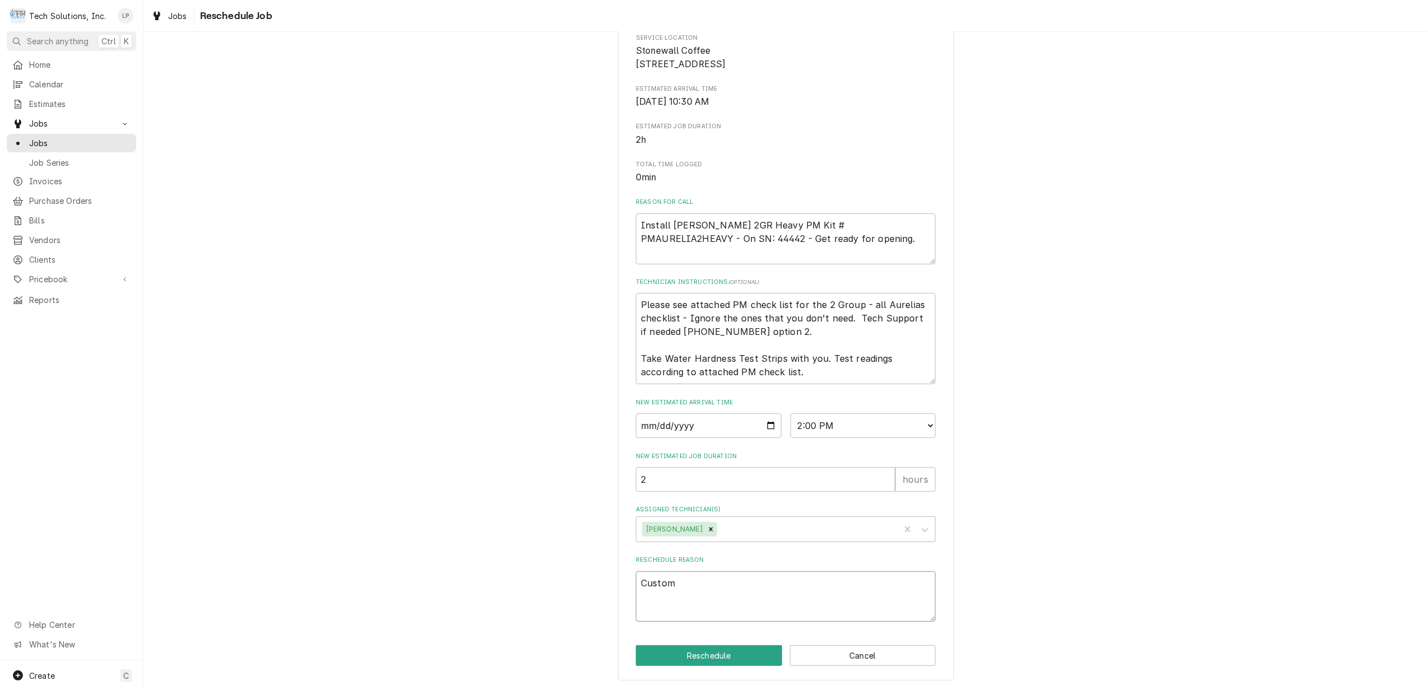
type textarea "x"
type textarea "Custome"
type textarea "x"
type textarea "Customer"
type textarea "x"
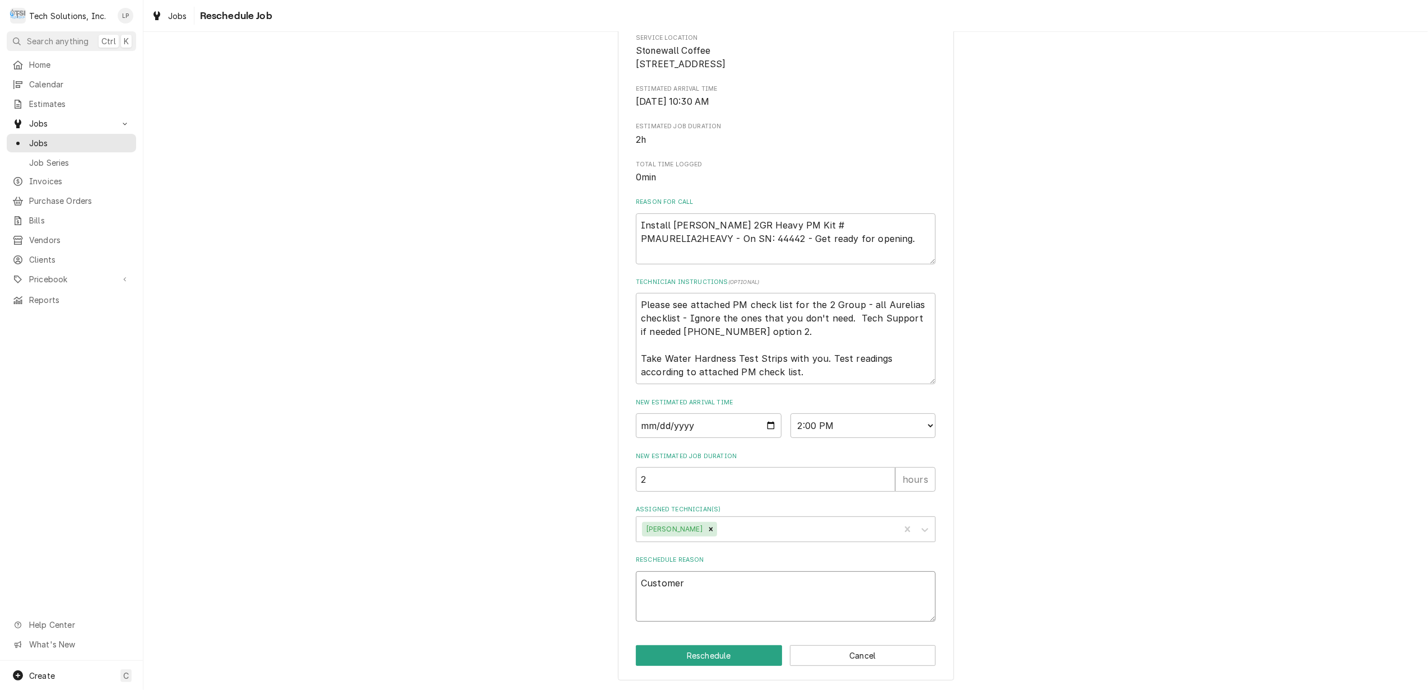
type textarea "Customer"
type textarea "x"
type textarea "Customer w"
type textarea "x"
type textarea "Customer wa"
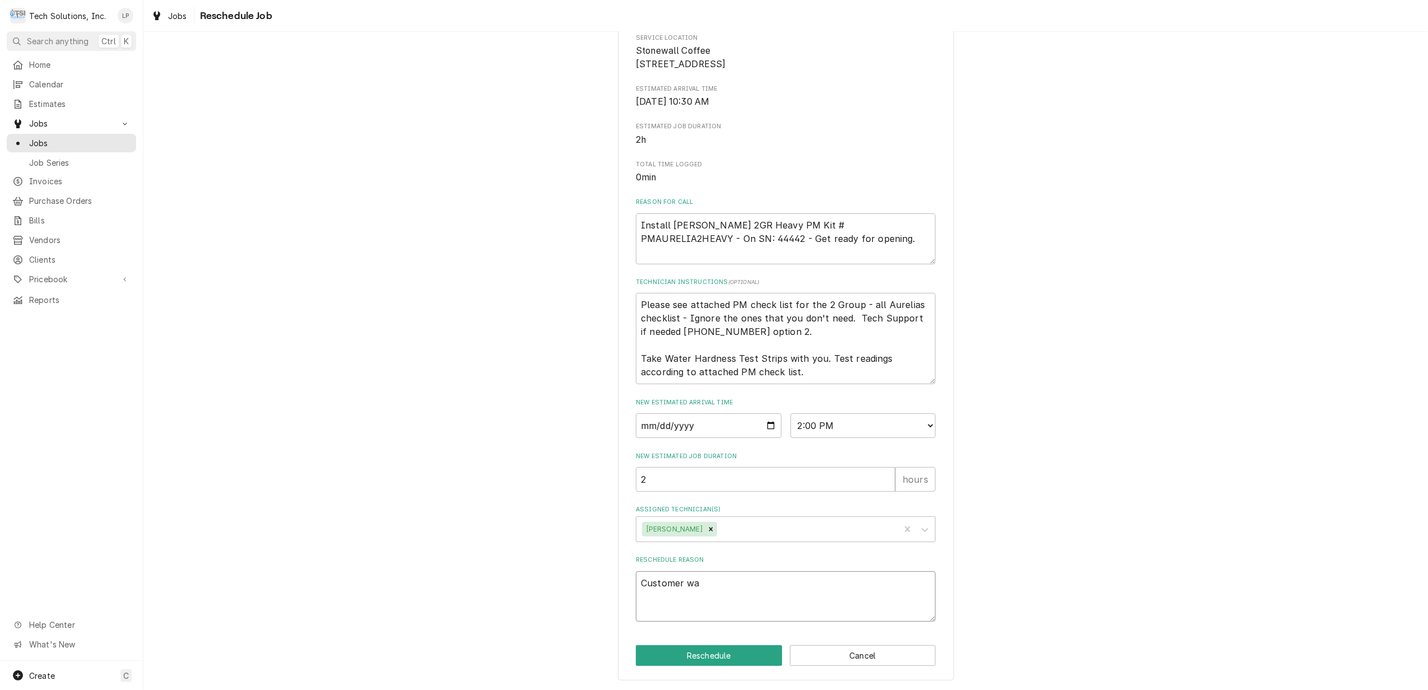
type textarea "x"
type textarea "Customer wan"
type textarea "x"
type textarea "Customer want"
type textarea "x"
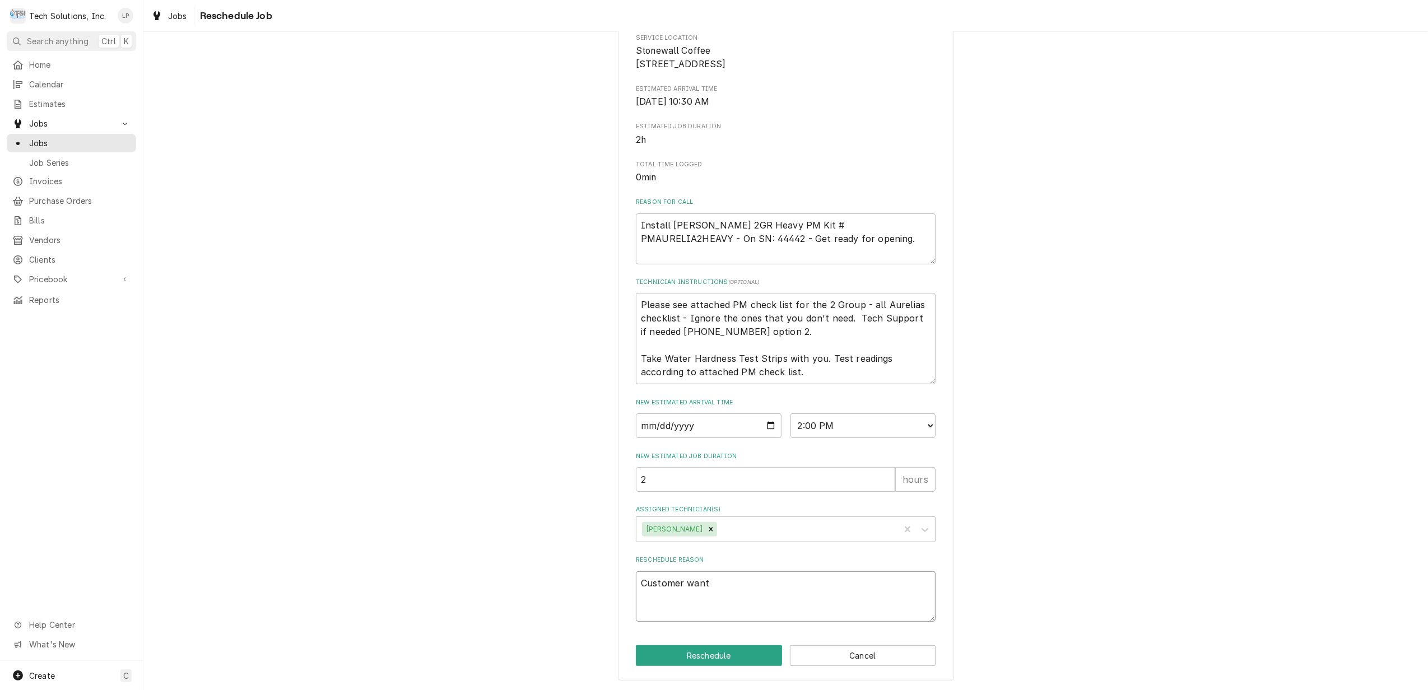
type textarea "Customer wants"
type textarea "x"
type textarea "Customer wants"
type textarea "x"
type textarea "Customer wants B"
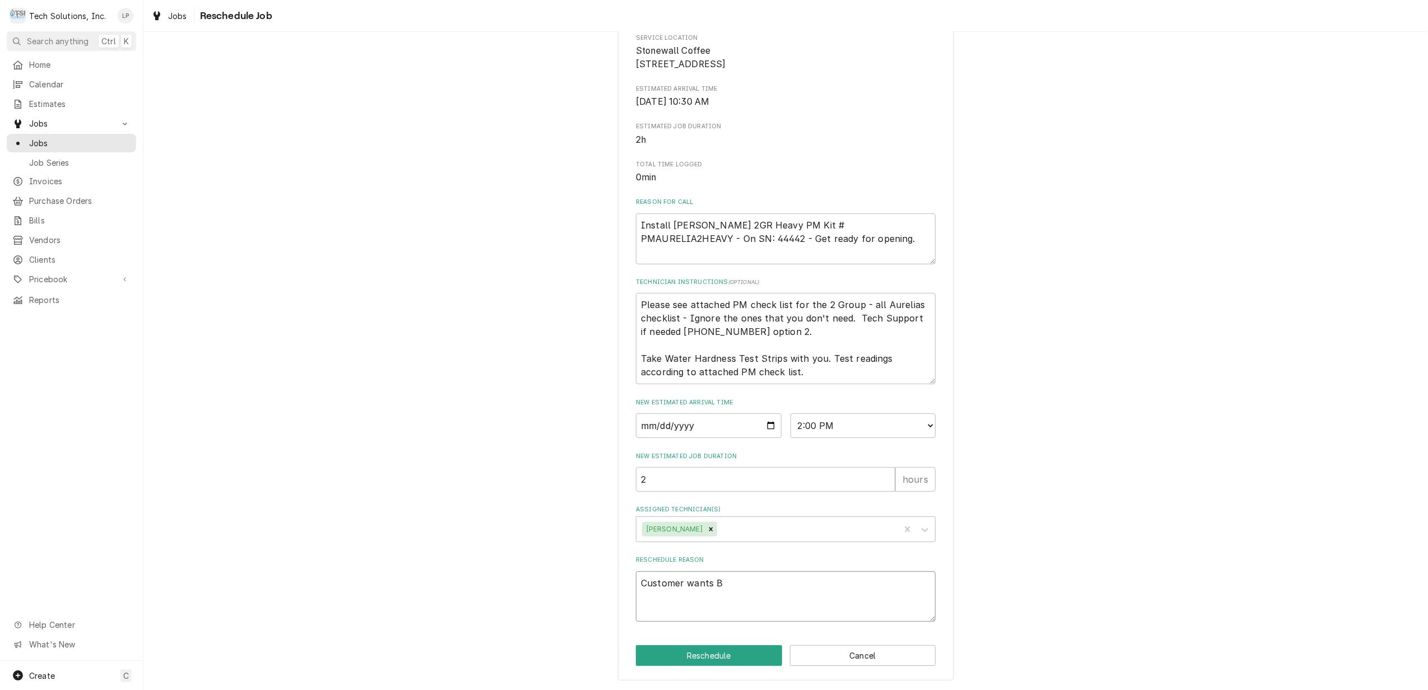
type textarea "x"
type textarea "Customer wants Br"
type textarea "x"
type textarea "Customer wants Bri"
type textarea "x"
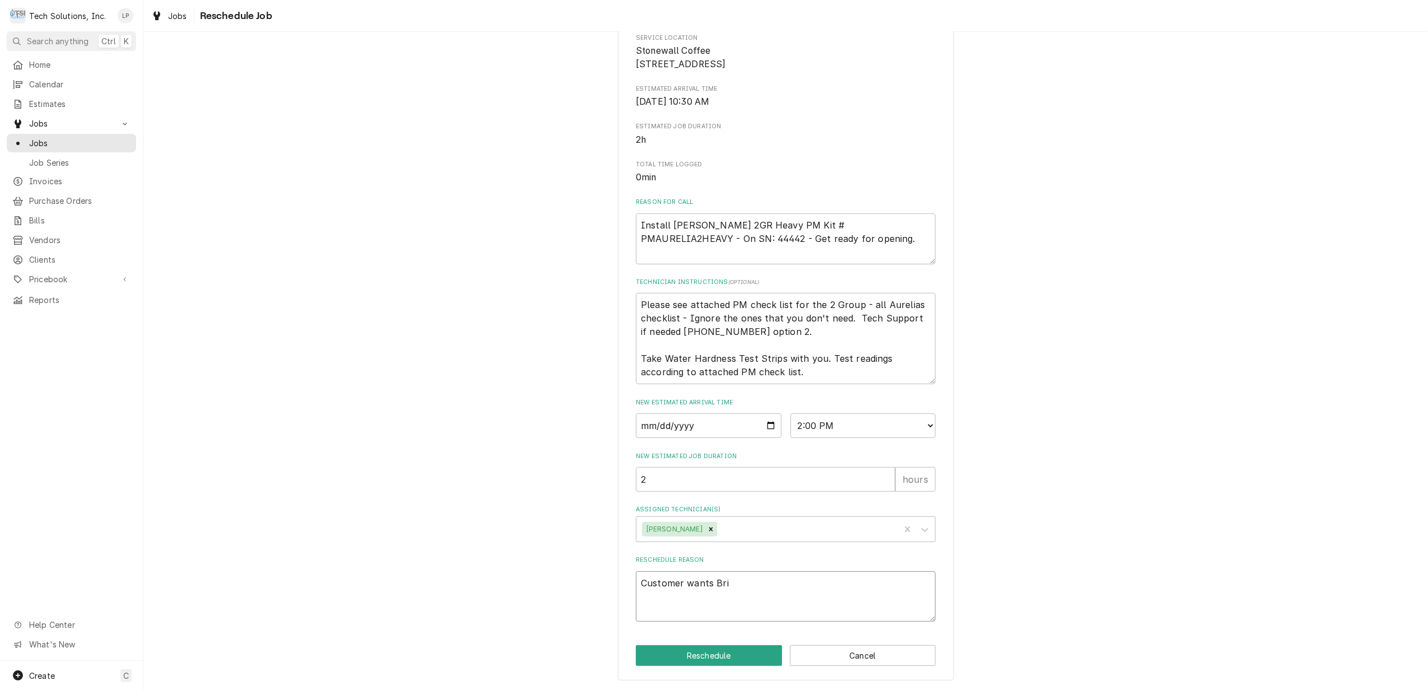
type textarea "Customer wants Brid"
type textarea "x"
type textarea "Customer wants Bridg"
type textarea "x"
type textarea "Customer wants Bridge"
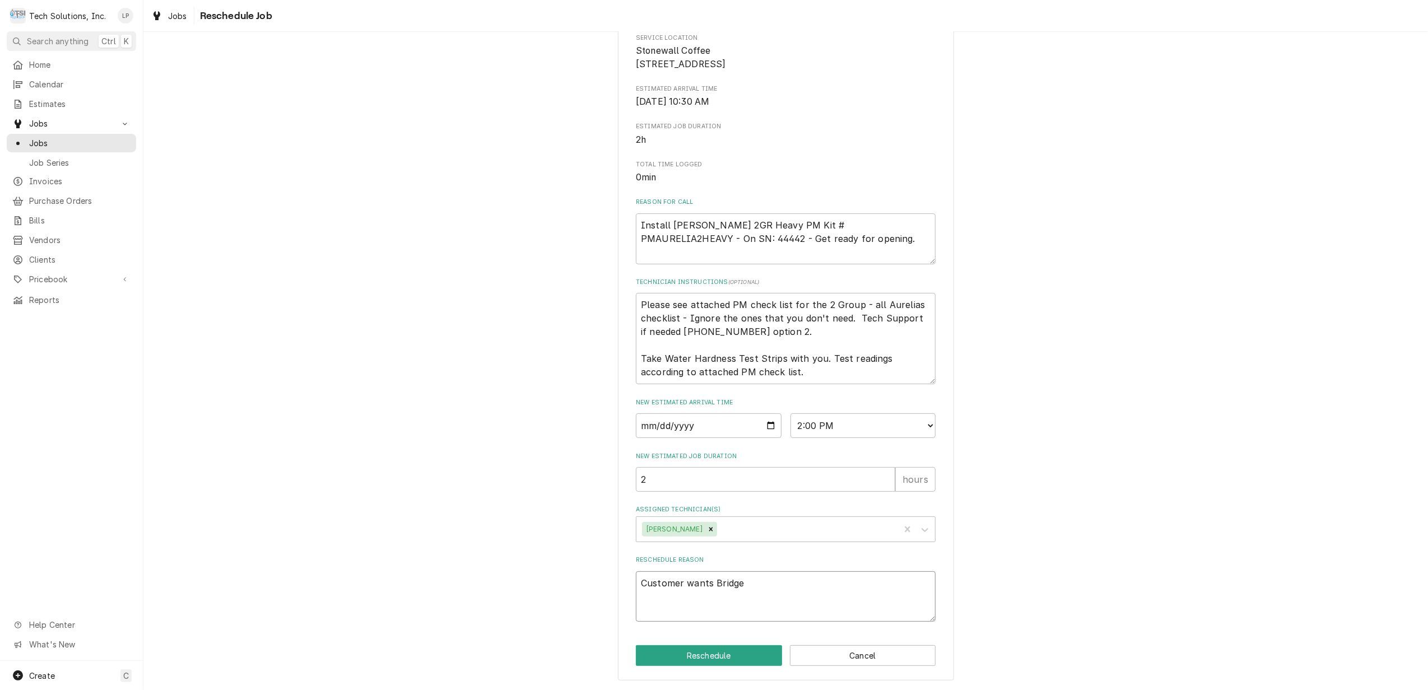
type textarea "x"
type textarea "Customer wants Bridgep"
type textarea "x"
type textarea "Customer wants Bridgepo"
type textarea "x"
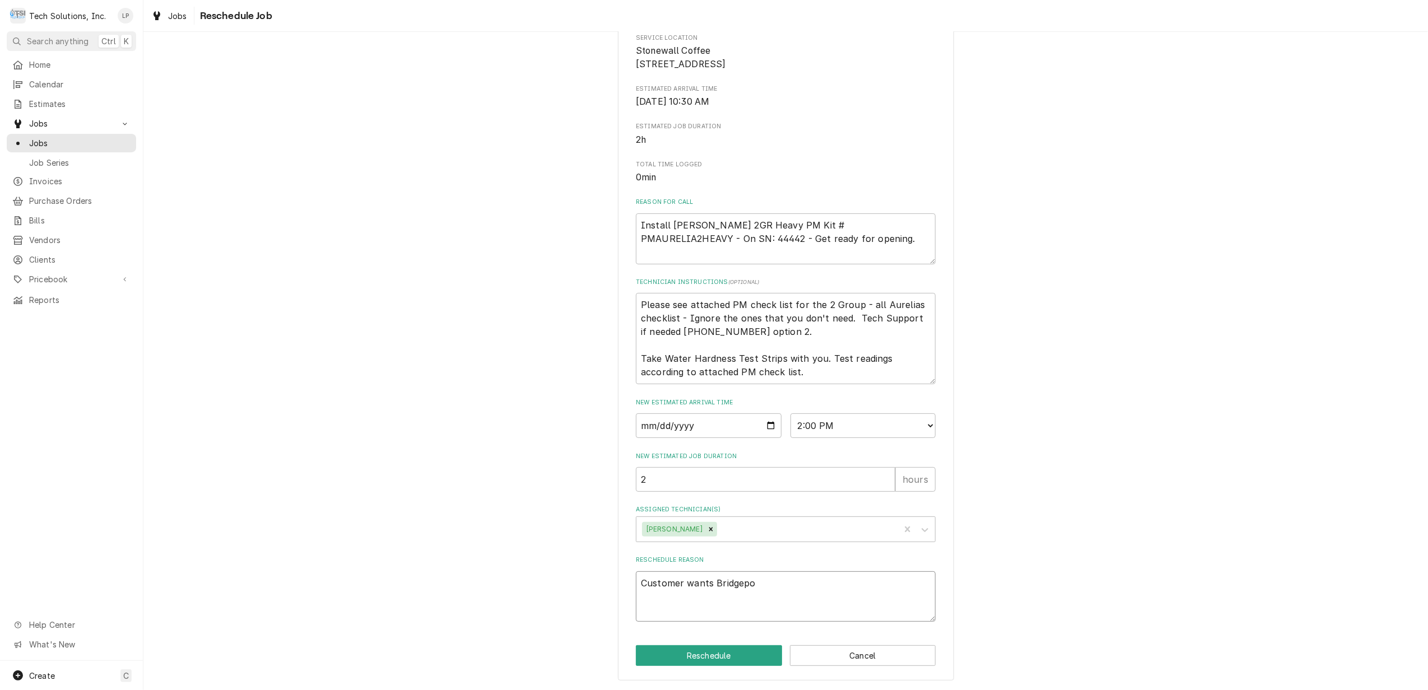
type textarea "Customer wants Bridgepor"
type textarea "x"
type textarea "Customer wants Bridgeport"
type textarea "x"
type textarea "Customer wants Bridgeport"
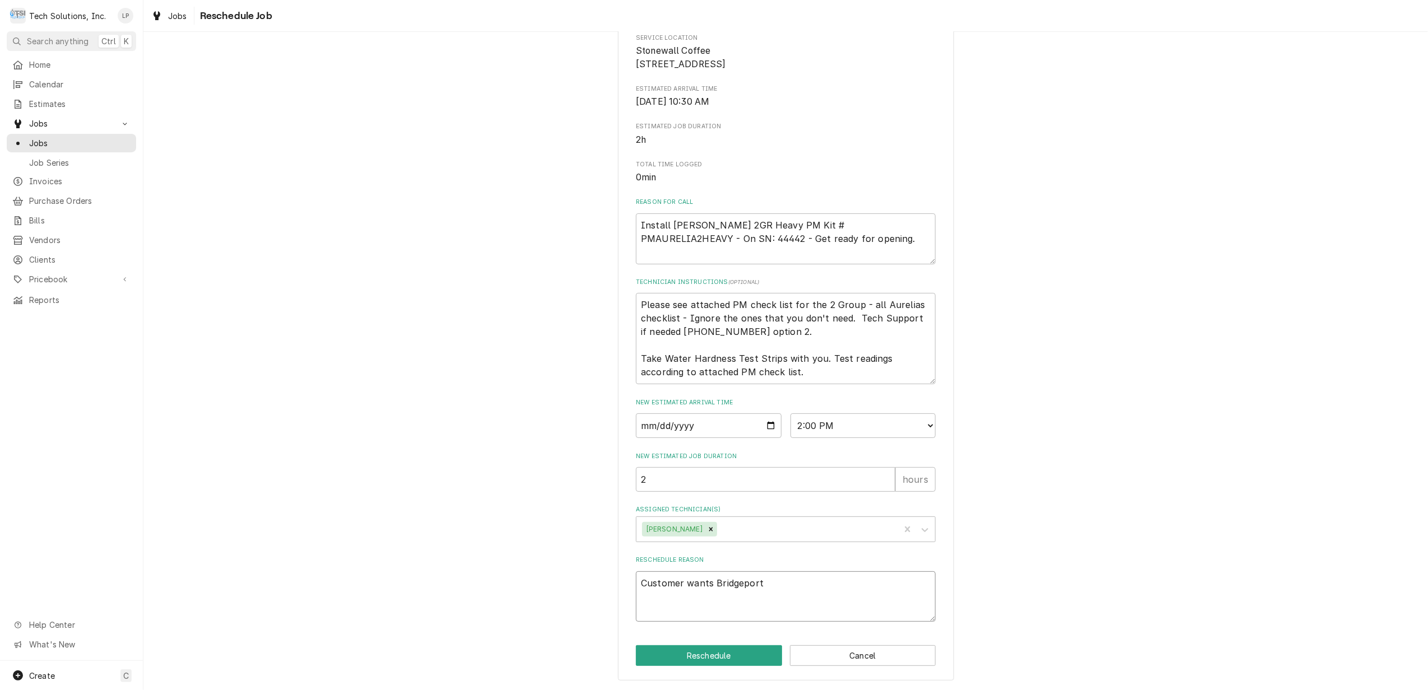
type textarea "x"
type textarea "Customer wants Bridgeport l"
type textarea "x"
type textarea "Customer wants Bridgeport lo"
type textarea "x"
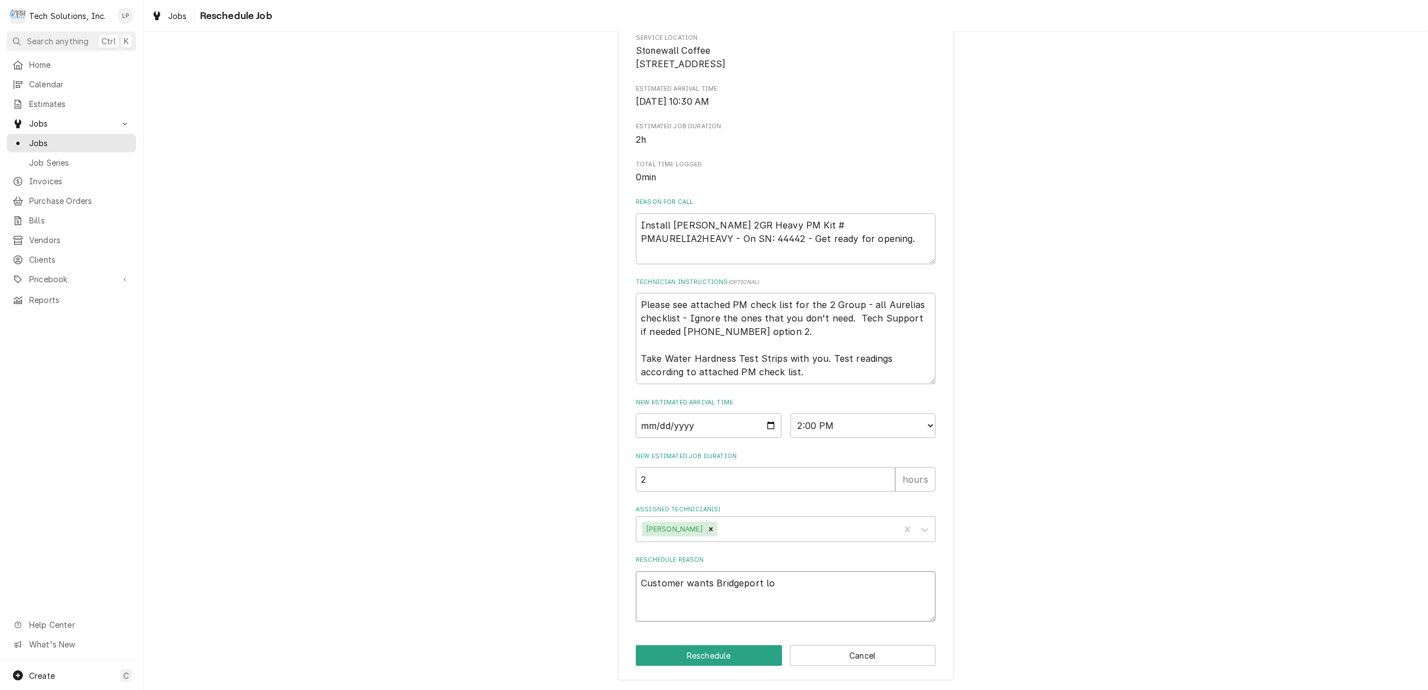
type textarea "Customer wants Bridgeport loc"
type textarea "x"
type textarea "Customer wants Bridgeport loca"
type textarea "x"
type textarea "Customer wants Bridgeport locat"
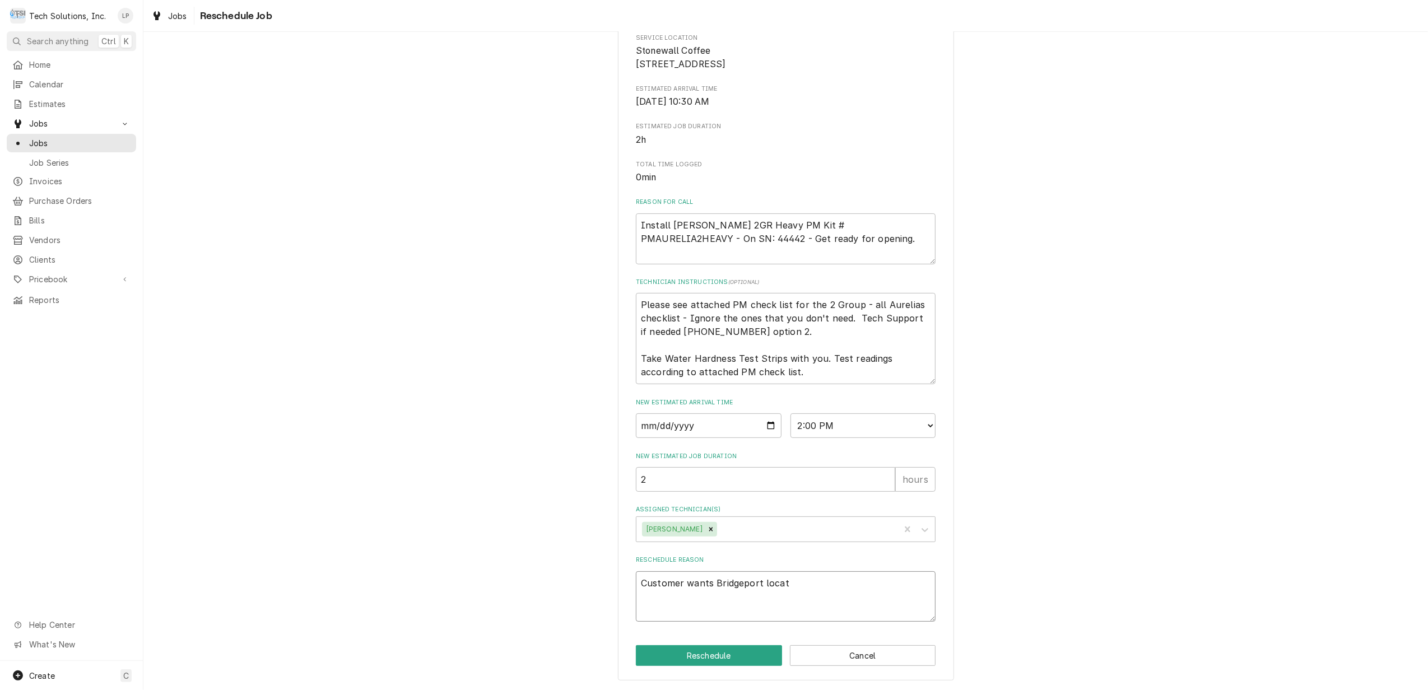
type textarea "x"
type textarea "Customer wants Bridgeport locati"
type textarea "x"
type textarea "Customer wants Bridgeport locatio"
type textarea "x"
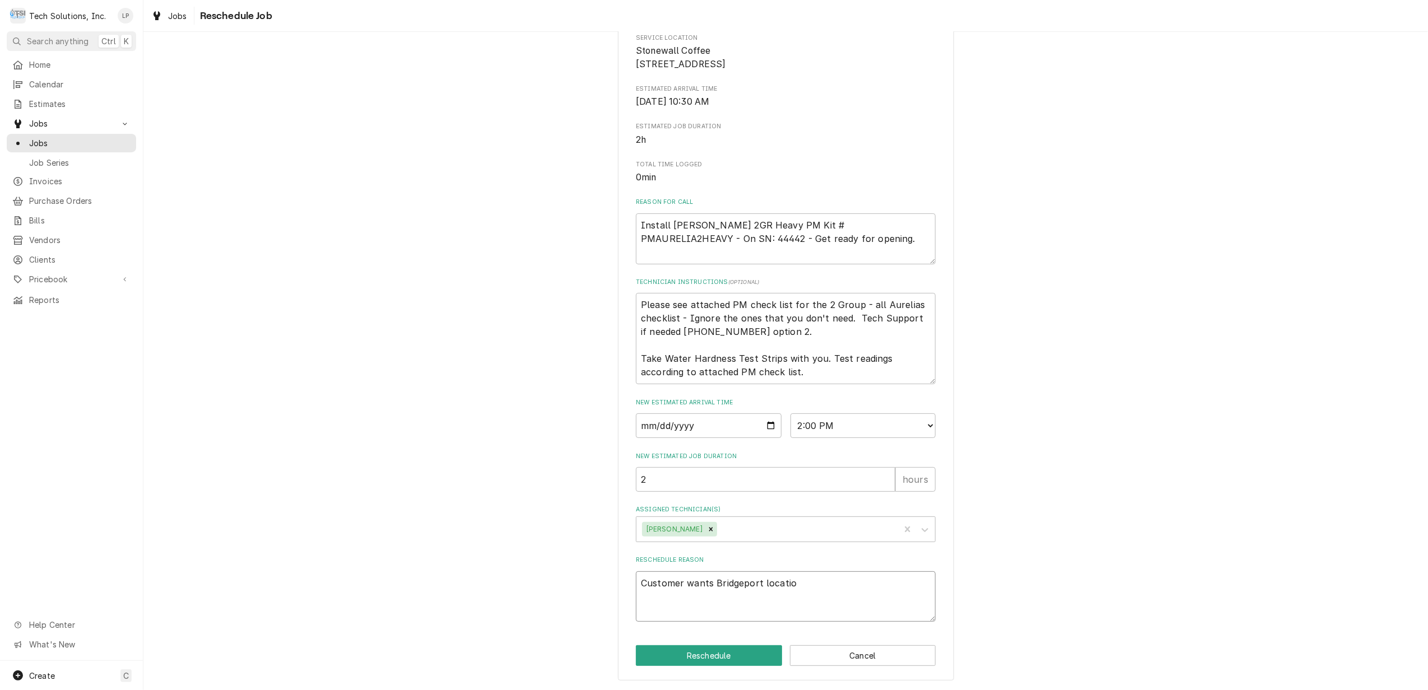
type textarea "Customer wants Bridgeport location"
type textarea "x"
type textarea "Customer wants Bridgeport location"
type textarea "x"
type textarea "Customer wants Bridgeport location d"
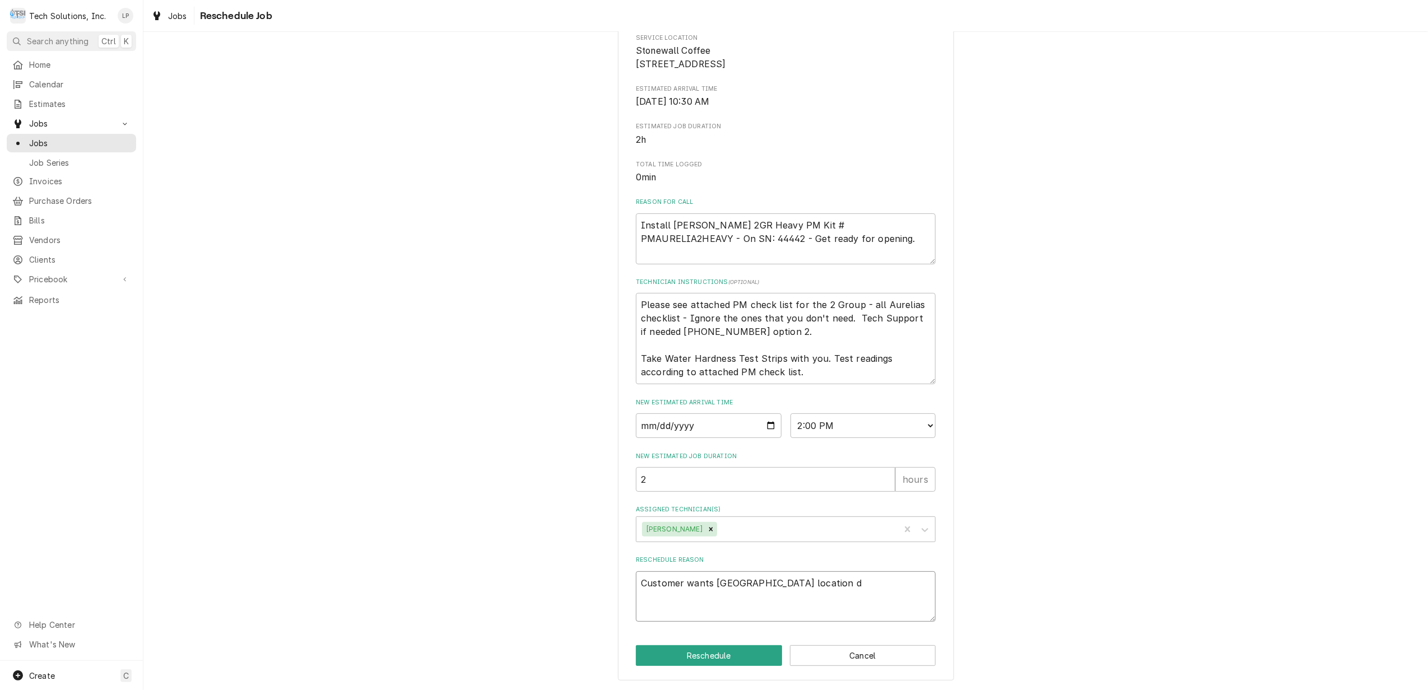
type textarea "x"
type textarea "Customer wants Bridgeport location do"
type textarea "x"
type textarea "Customer wants Bridgeport location don"
type textarea "x"
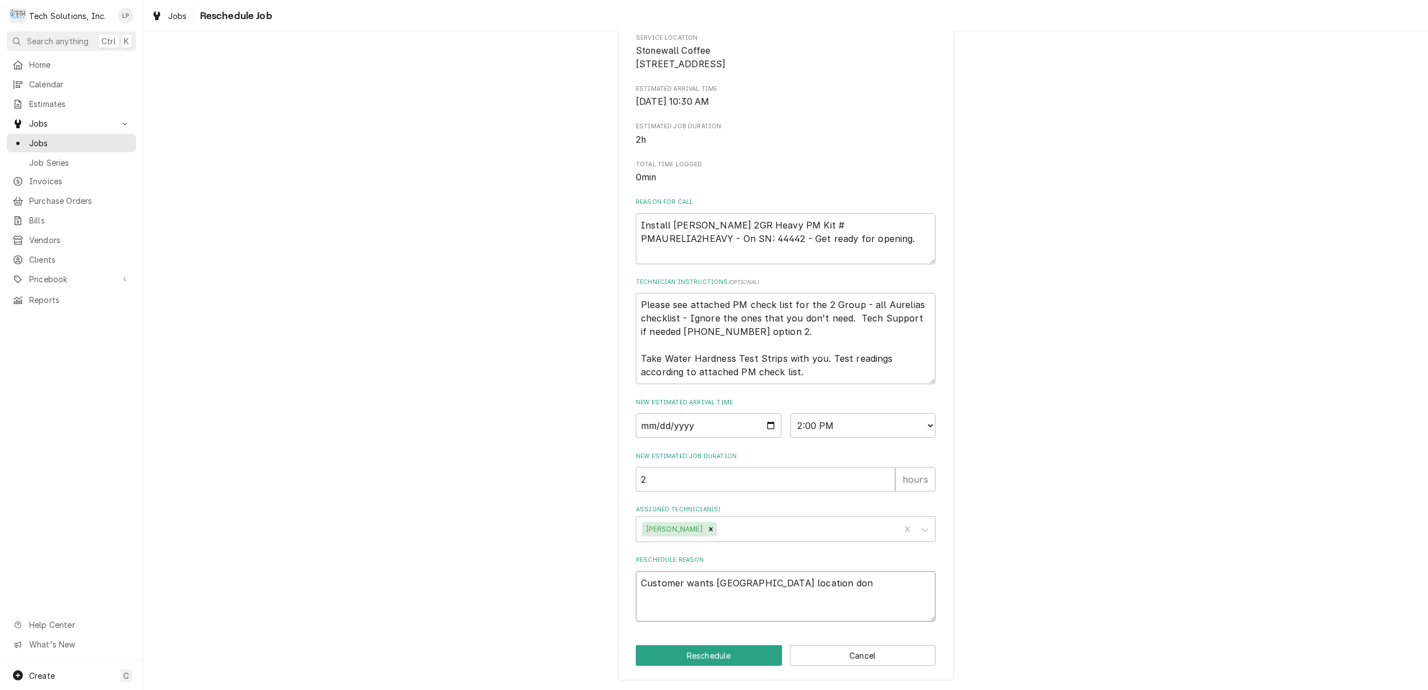
type textarea "Customer wants Bridgeport location done"
type textarea "x"
type textarea "Customer wants Bridgeport location done"
type textarea "x"
type textarea "Customer wants Bridgeport location done f"
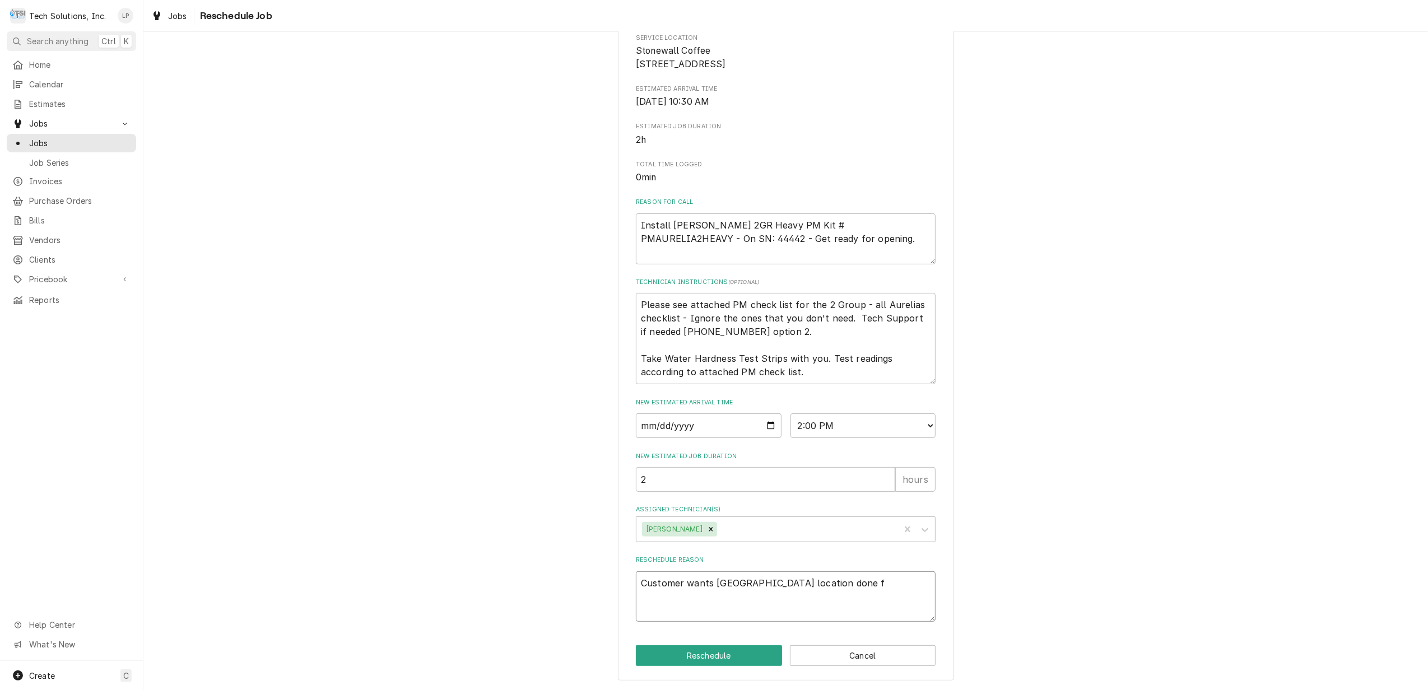
type textarea "x"
type textarea "Customer wants Bridgeport location done fi"
type textarea "x"
type textarea "Customer wants Bridgeport location done fir"
type textarea "x"
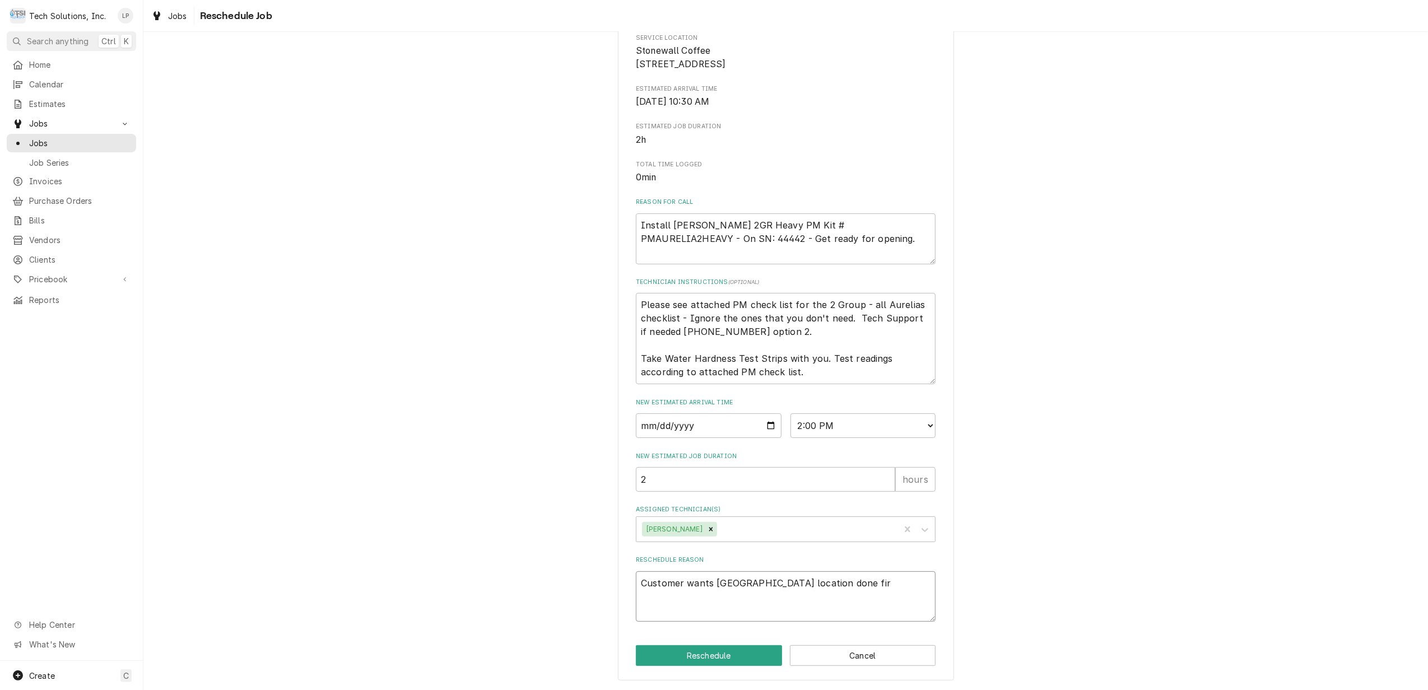
type textarea "Customer wants Bridgeport location done firs"
type textarea "x"
type textarea "Customer wants Bridgeport location done first"
type textarea "x"
type textarea "Customer wants Bridgeport location done first."
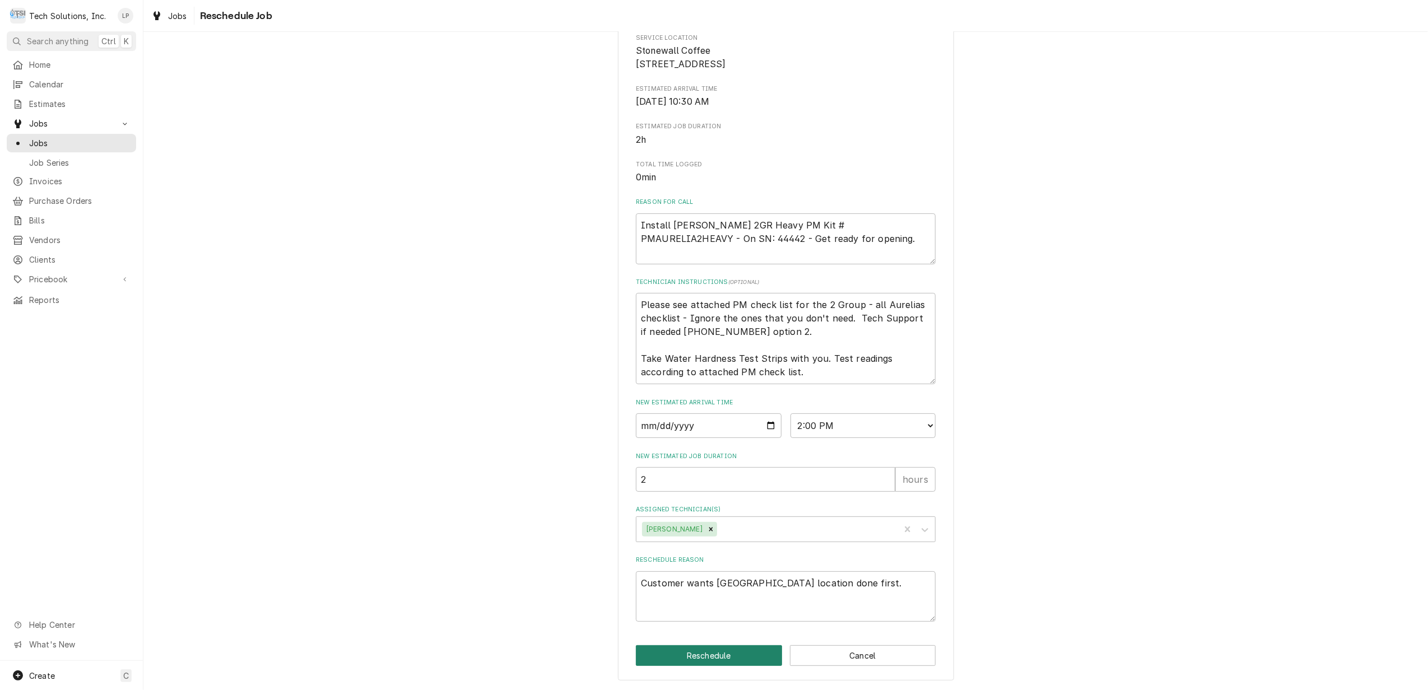
click at [695, 654] on button "Reschedule" at bounding box center [709, 656] width 146 height 21
type textarea "x"
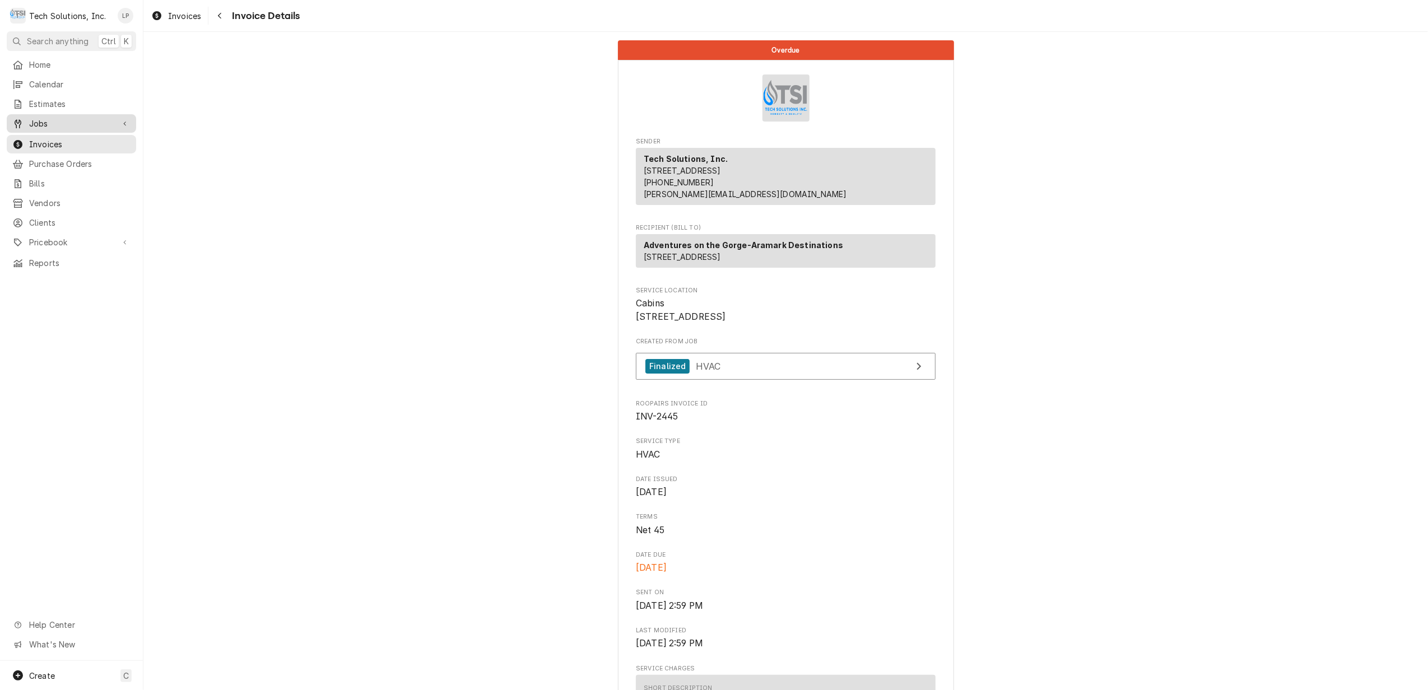
click at [43, 118] on span "Jobs" at bounding box center [71, 124] width 85 height 12
click at [46, 141] on span "Jobs" at bounding box center [79, 143] width 101 height 12
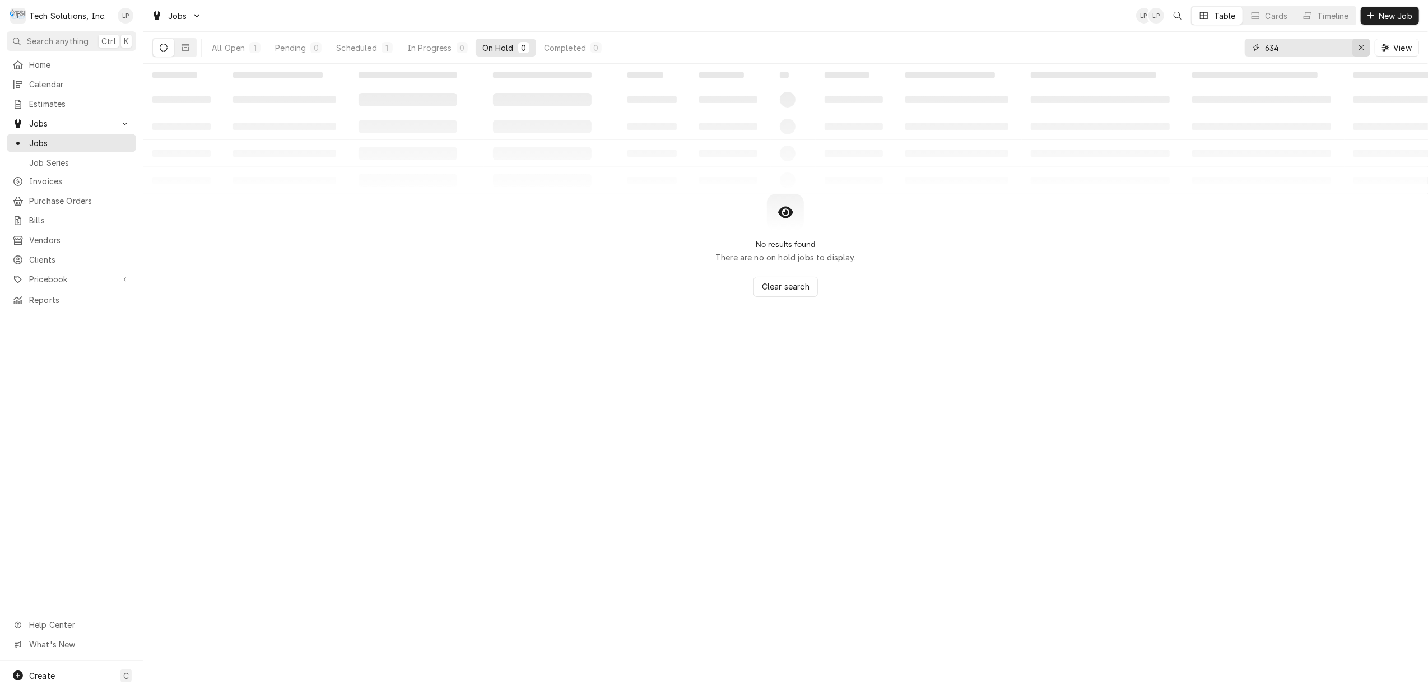
click at [1361, 50] on icon "Erase input" at bounding box center [1362, 48] width 6 height 8
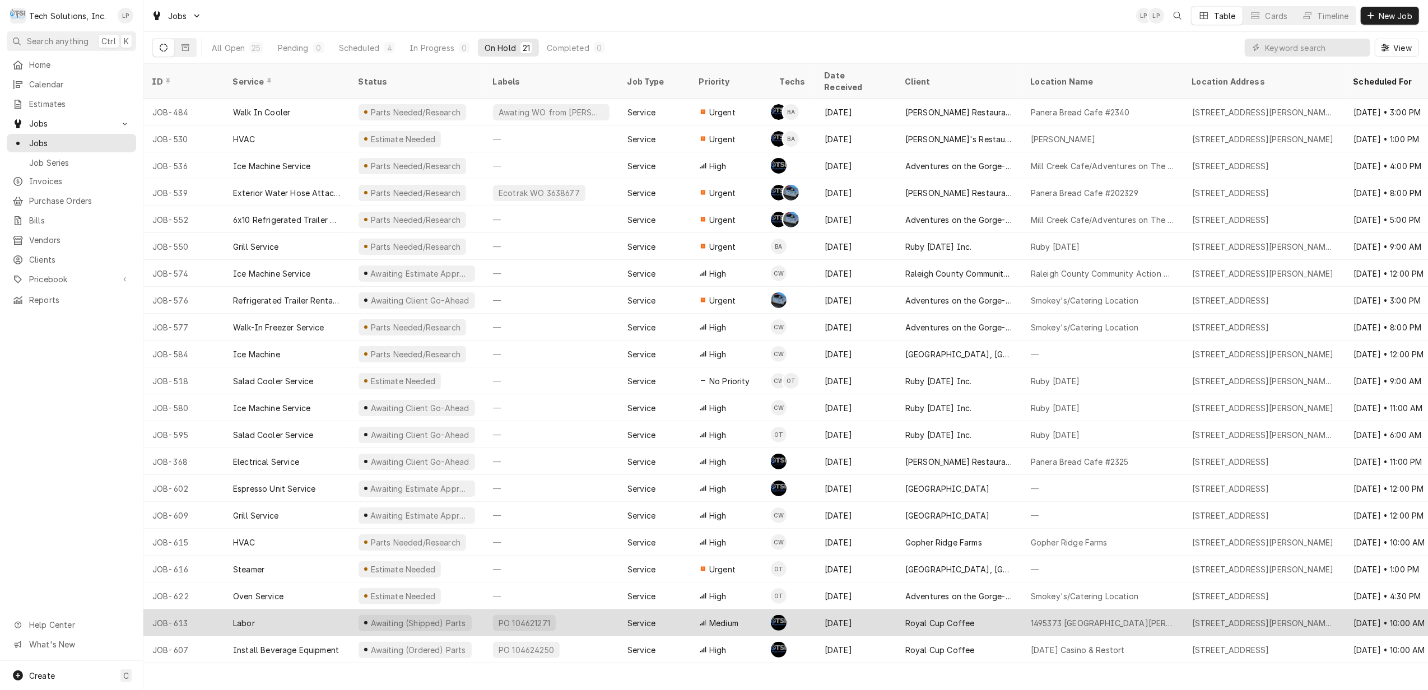
click at [568, 610] on div "PO 104621271" at bounding box center [551, 623] width 134 height 27
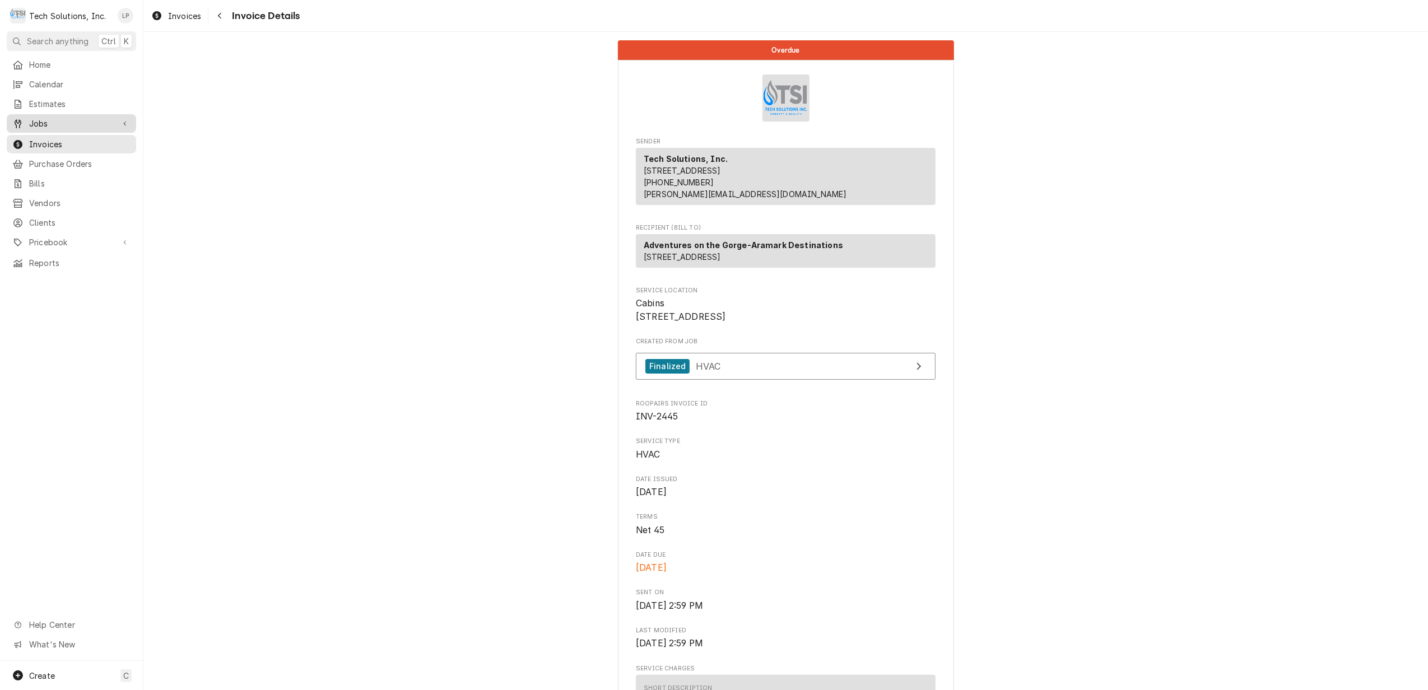
click at [48, 119] on span "Jobs" at bounding box center [71, 124] width 85 height 12
click at [46, 140] on span "Jobs" at bounding box center [79, 143] width 101 height 12
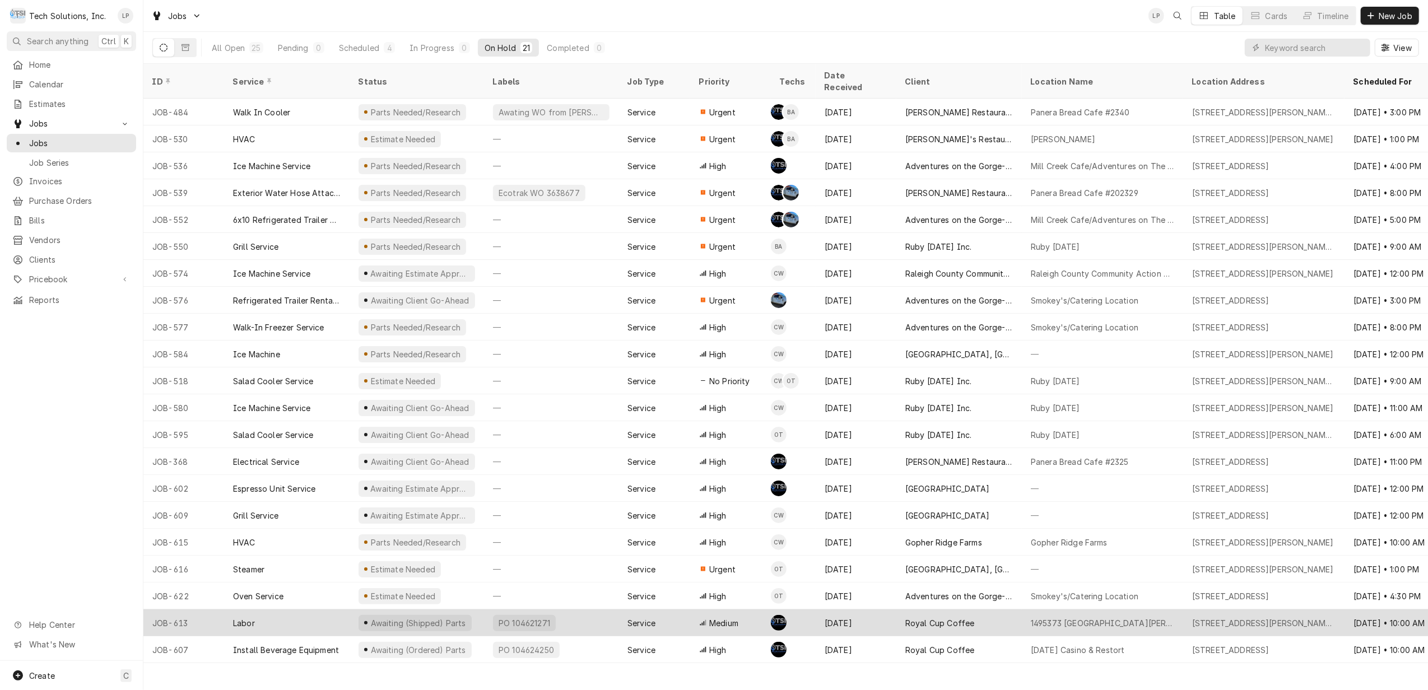
click at [1002, 610] on div "Royal Cup Coffee" at bounding box center [960, 623] width 126 height 27
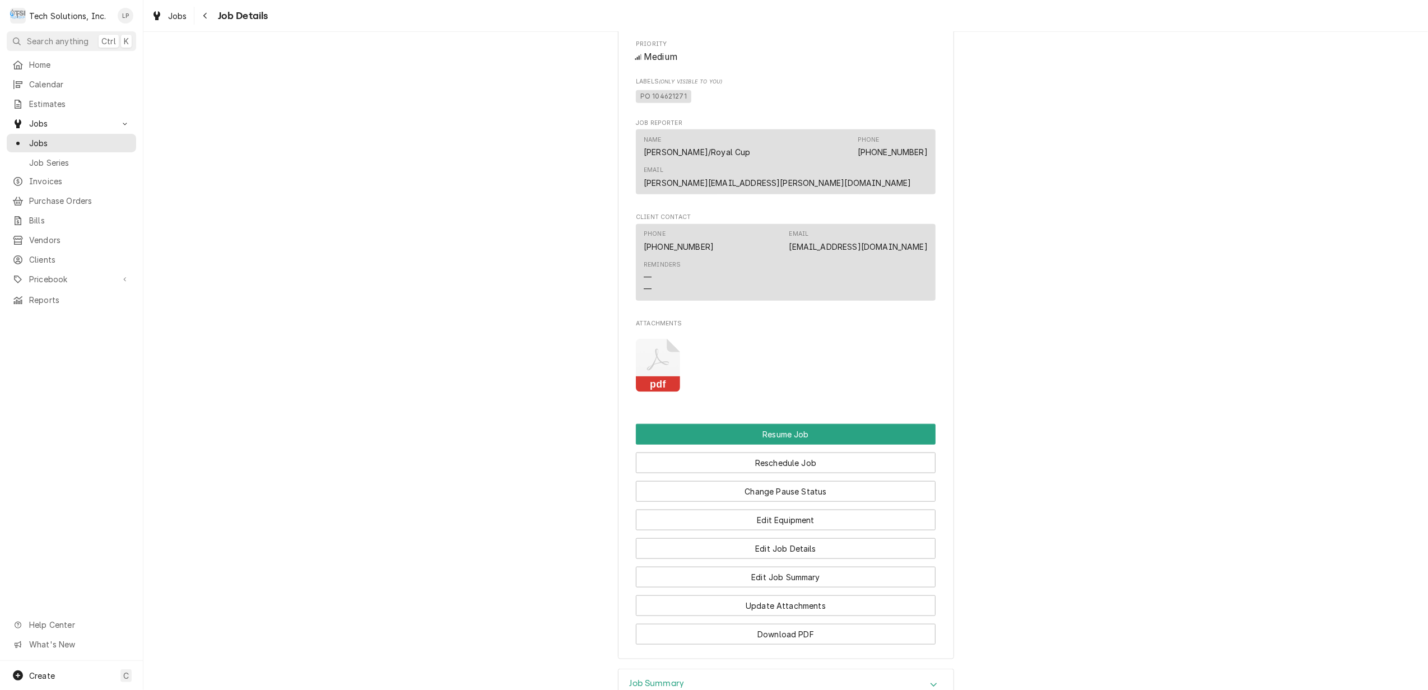
scroll to position [1187, 0]
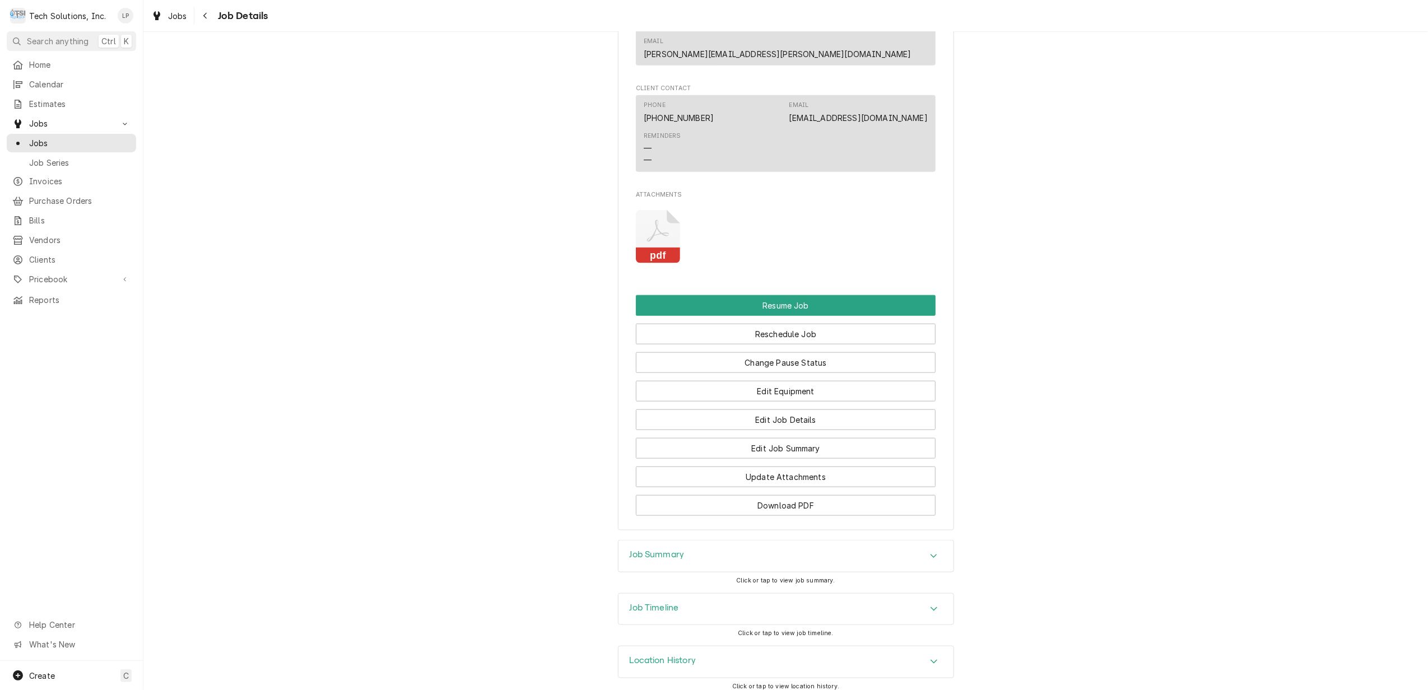
click at [660, 224] on icon "Attachments" at bounding box center [658, 236] width 44 height 53
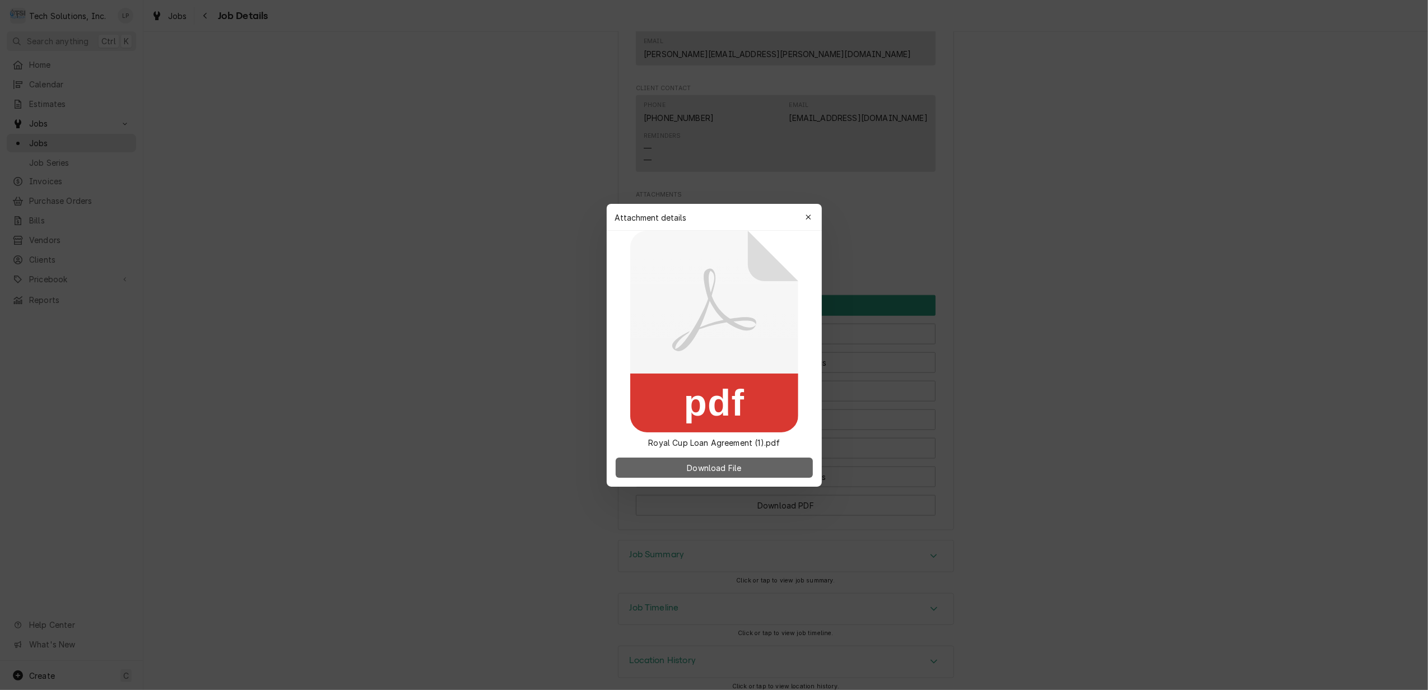
click at [736, 469] on span "Download File" at bounding box center [714, 468] width 59 height 12
click at [808, 215] on icon "button" at bounding box center [808, 217] width 6 height 8
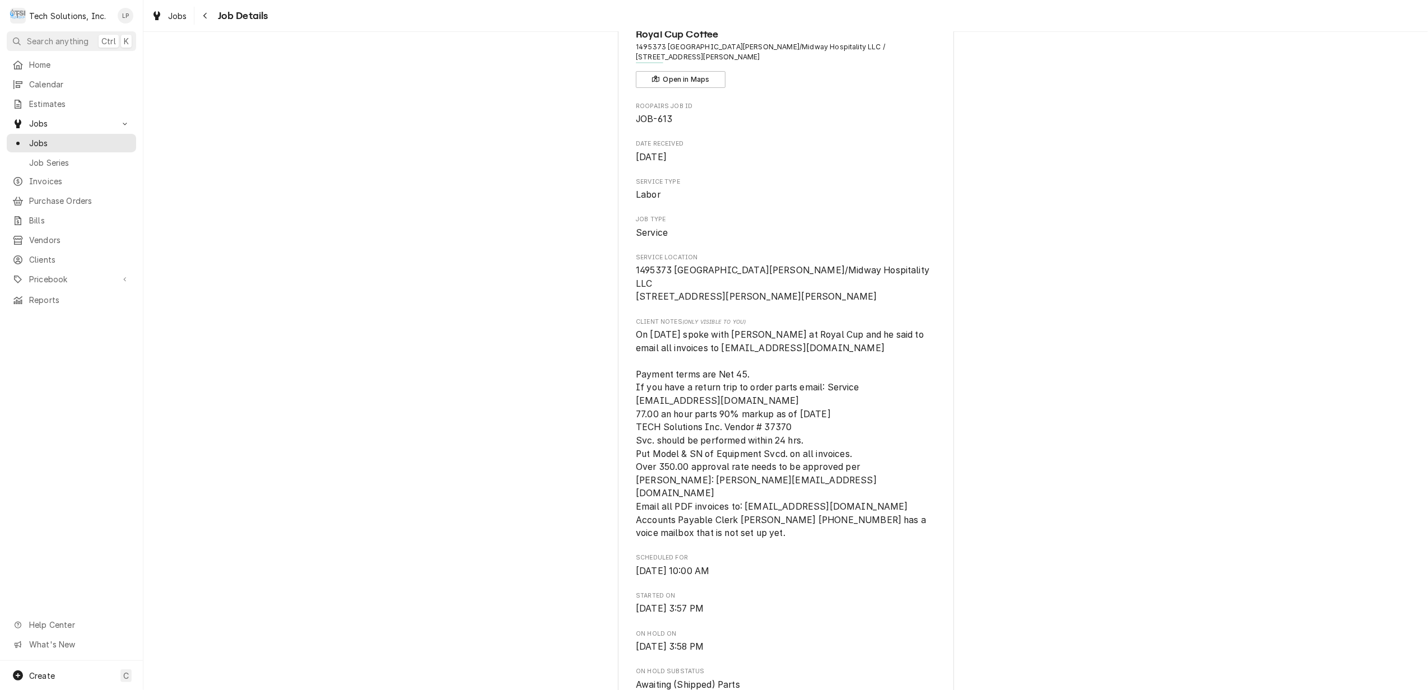
scroll to position [0, 0]
